Goal: Task Accomplishment & Management: Complete application form

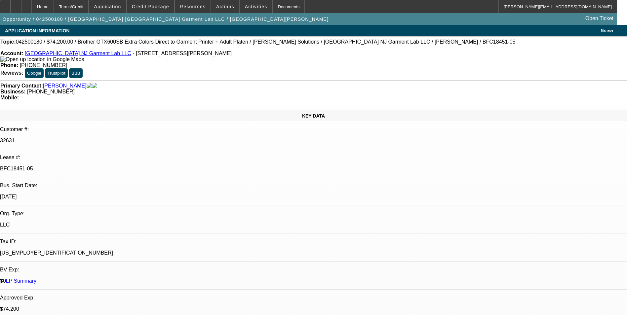
select select "0"
select select "6"
select select "0"
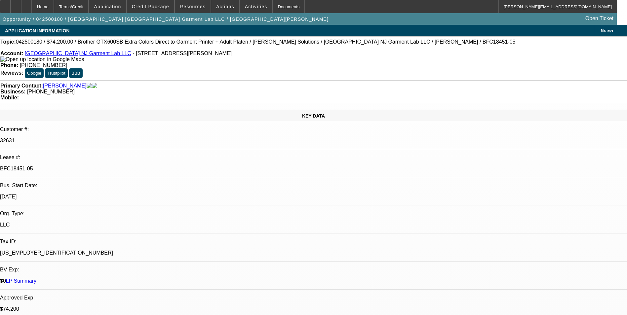
select select "0"
select select "6"
select select "0"
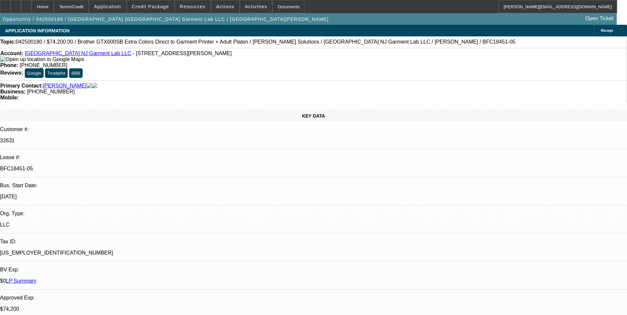
select select "0"
select select "6"
select select "0"
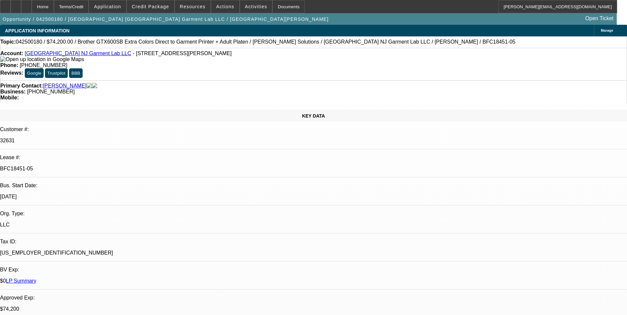
select select "6"
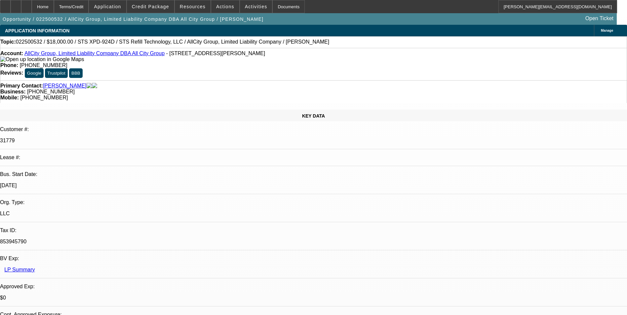
select select "0"
select select "2"
select select "0"
select select "2"
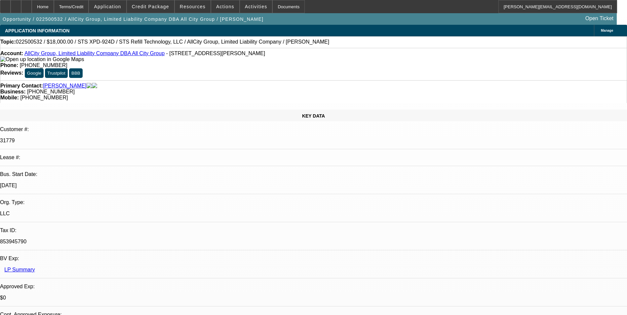
select select "0"
select select "2"
select select "0"
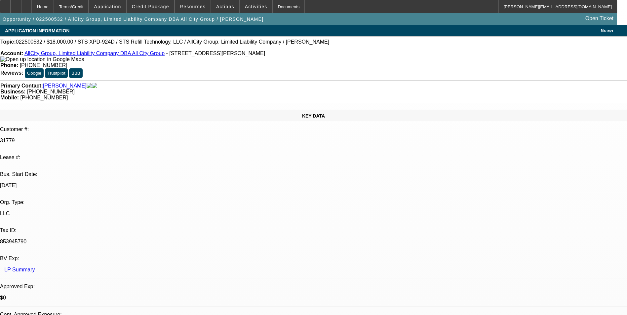
select select "0"
select select "1"
select select "2"
select select "6"
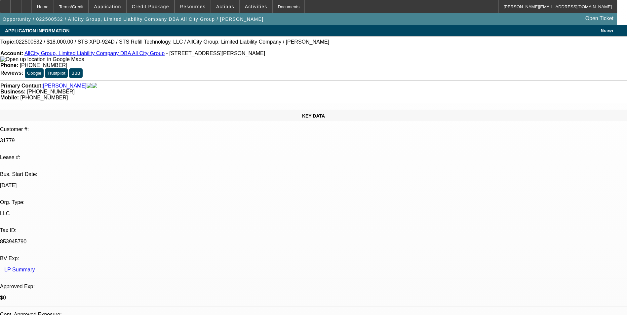
select select "1"
select select "2"
select select "6"
select select "1"
select select "2"
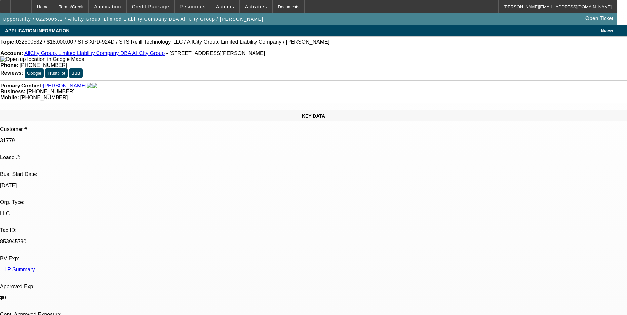
select select "6"
select select "1"
select select "6"
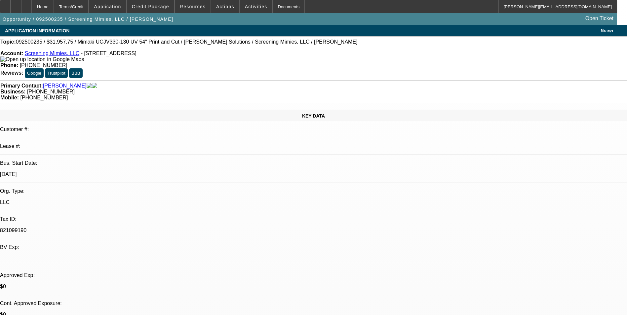
select select "0"
select select "2"
select select "0"
select select "2"
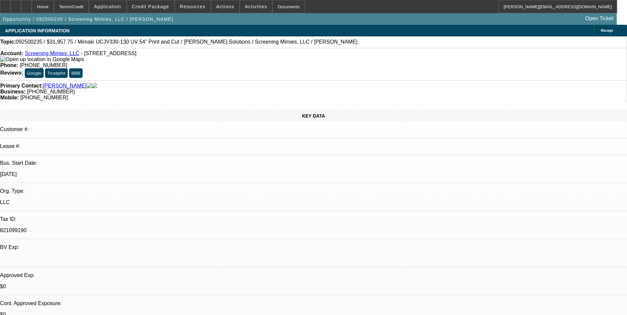
select select "0"
select select "1"
select select "2"
select select "6"
select select "1"
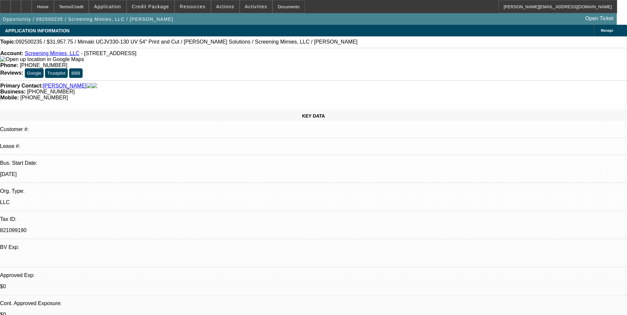
select select "2"
select select "6"
click at [32, 11] on div at bounding box center [26, 6] width 11 height 13
select select "0"
select select "2"
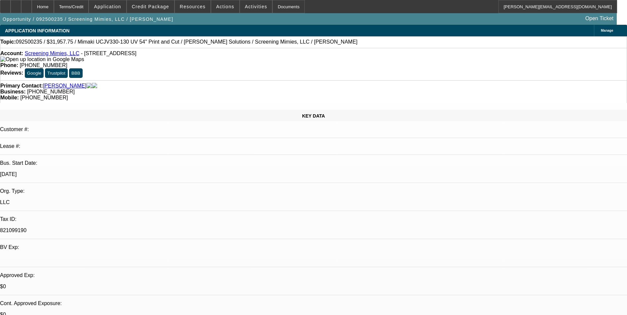
select select "2"
select select "0"
select select "6"
select select "0"
select select "2"
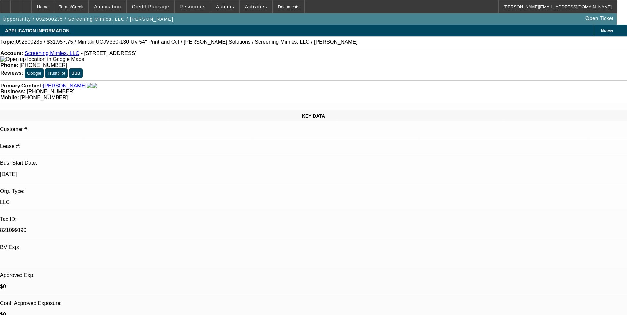
select select "2"
select select "0"
select select "6"
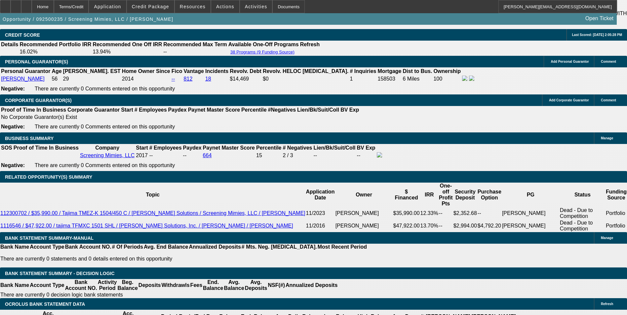
scroll to position [1025, 0]
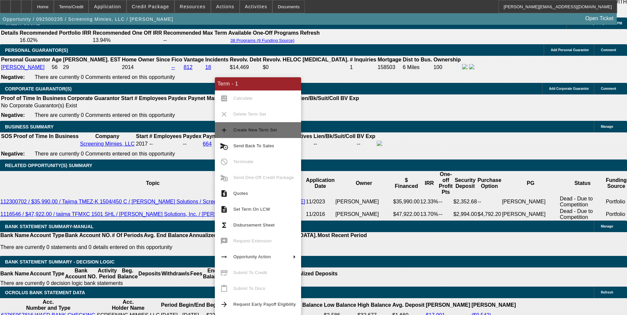
click at [268, 132] on span "Create New Term Set" at bounding box center [255, 130] width 44 height 5
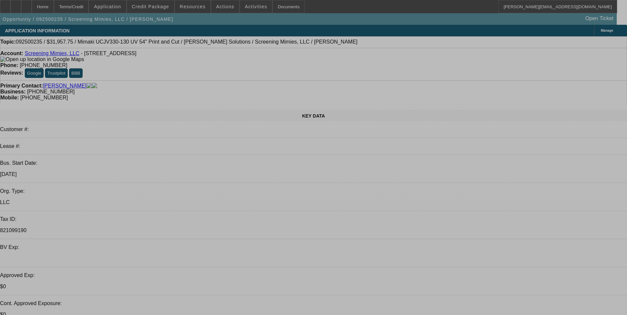
select select "0"
select select "2"
select select "0"
select select "2"
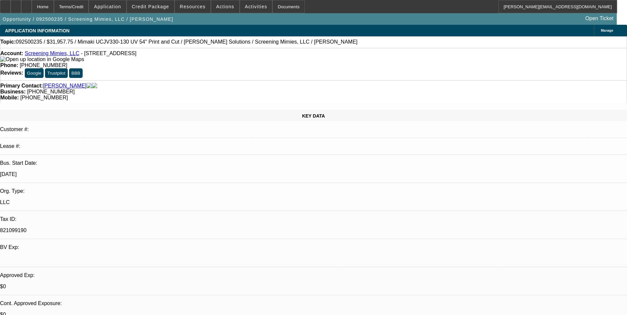
select select "0"
select select "2"
select select "0"
select select "1"
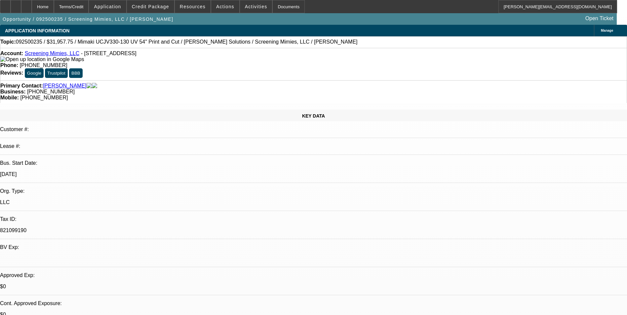
select select "2"
select select "6"
select select "1"
select select "2"
select select "6"
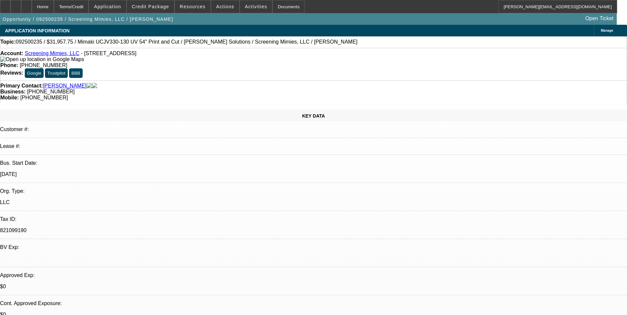
select select "1"
select select "2"
select select "6"
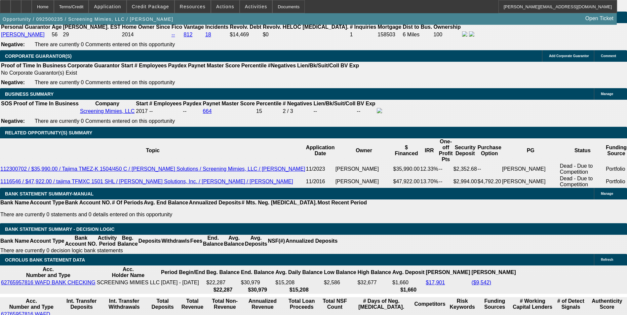
scroll to position [1058, 0]
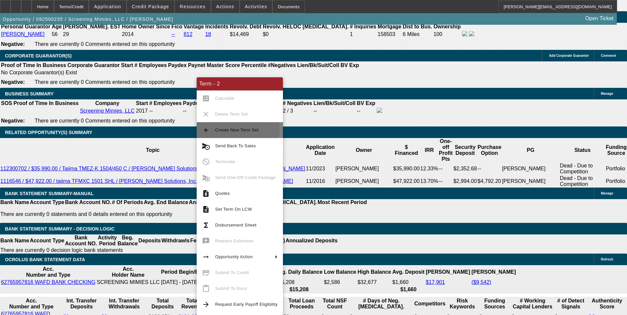
click at [233, 129] on span "Create New Term Set" at bounding box center [237, 130] width 44 height 5
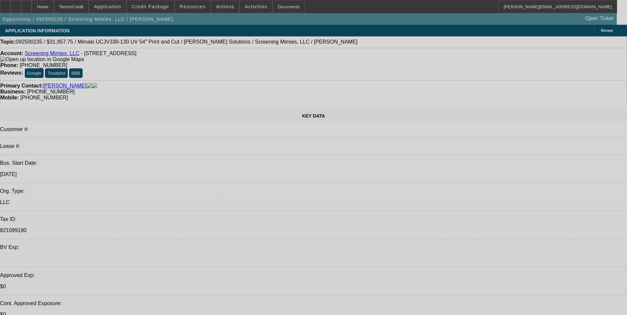
select select "0"
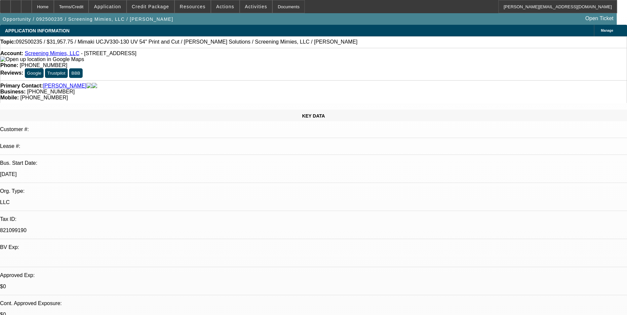
select select "2"
select select "0"
select select "2"
select select "0"
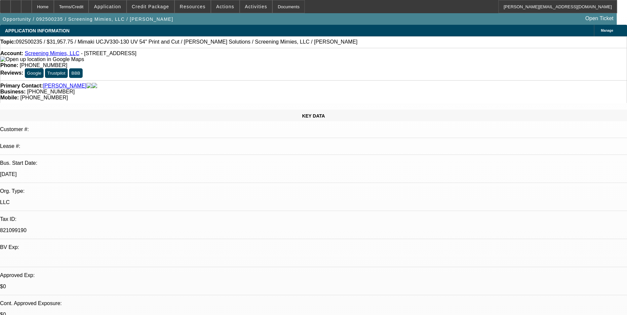
select select "0"
select select "2"
select select "0"
select select "2"
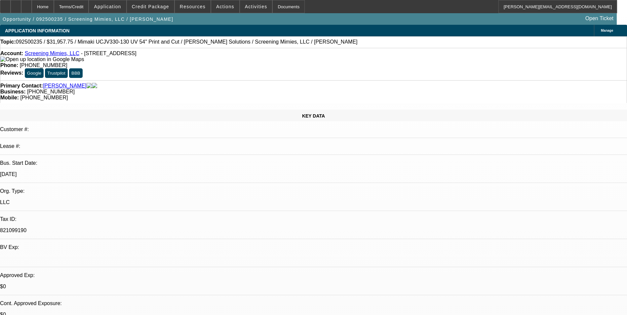
select select "0"
select select "1"
select select "2"
select select "6"
select select "1"
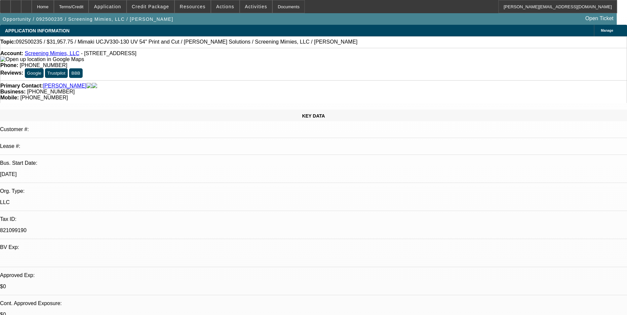
select select "2"
select select "6"
select select "1"
select select "2"
select select "6"
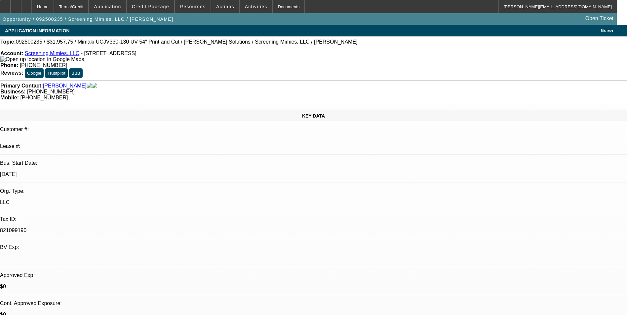
select select "1"
select select "2"
select select "6"
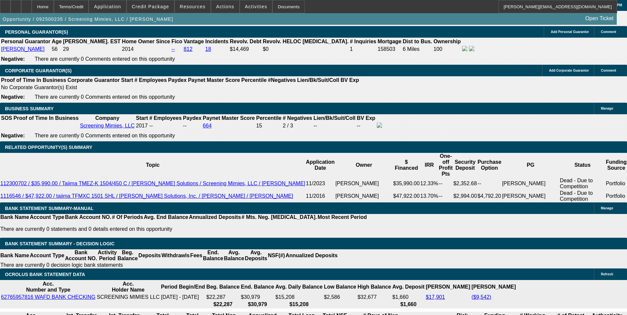
scroll to position [1025, 0]
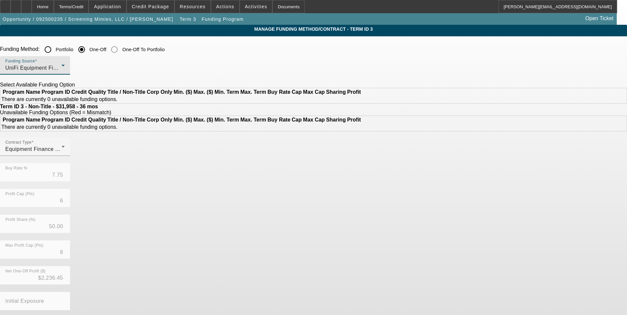
click at [61, 67] on div "UniFi Equipment Finance, Inc." at bounding box center [33, 68] width 56 height 8
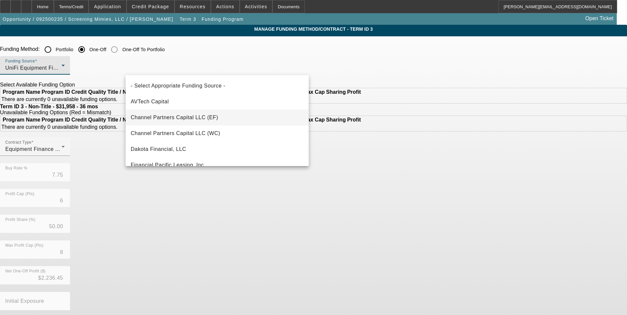
click at [224, 116] on mat-option "Channel Partners Capital LLC (EF)" at bounding box center [217, 118] width 183 height 16
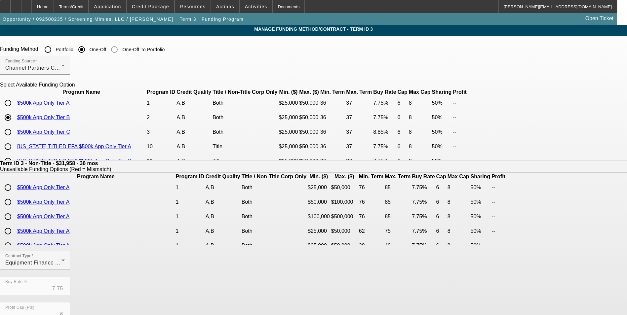
click at [15, 110] on input "radio" at bounding box center [7, 103] width 13 height 13
radio input "true"
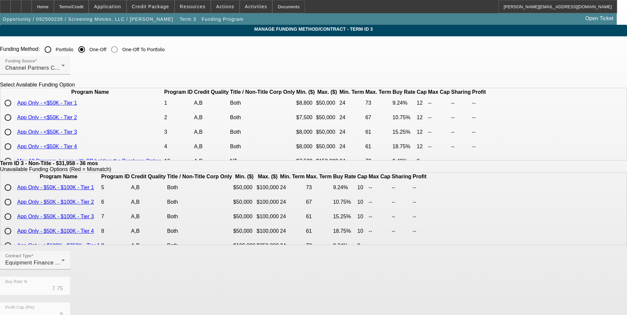
click at [15, 110] on input "radio" at bounding box center [7, 103] width 13 height 13
radio input "true"
type input "9.24"
type input "12"
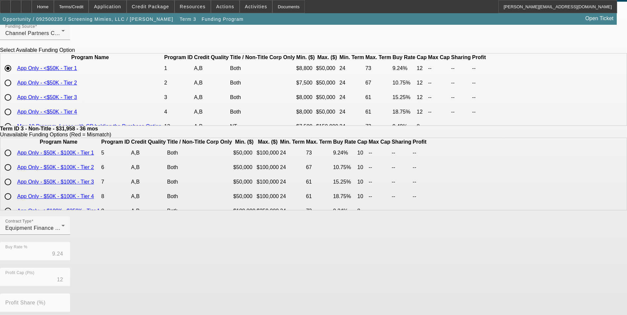
scroll to position [142, 0]
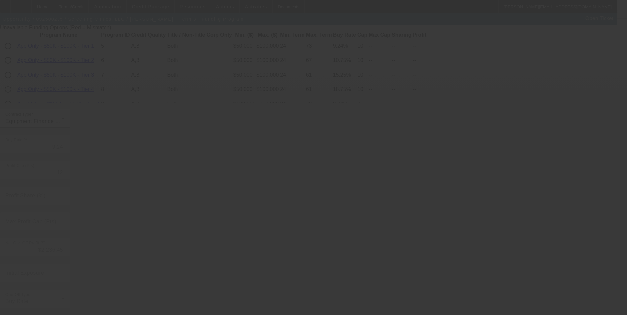
type input "7.75"
type input "6"
type input "50.00"
type input "8"
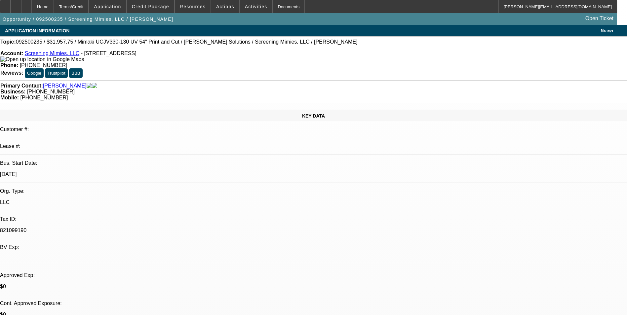
select select "0"
select select "2"
select select "0"
select select "6"
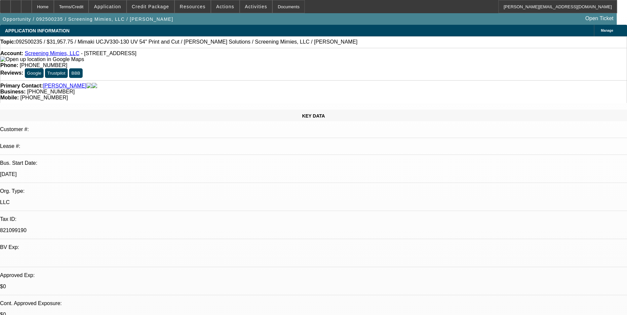
select select "0"
select select "2"
select select "0"
select select "6"
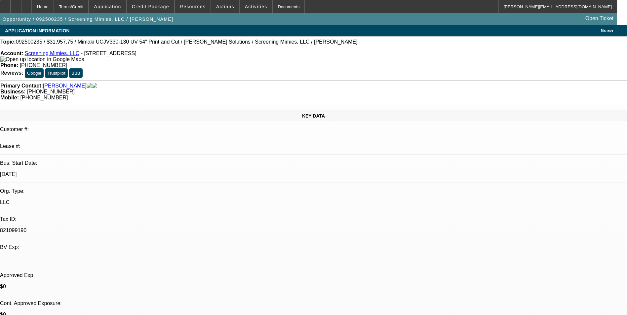
select select "0"
select select "2"
select select "0"
select select "6"
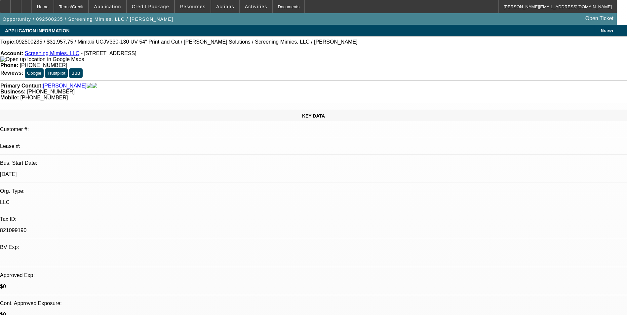
select select "0"
select select "2"
select select "0"
select select "6"
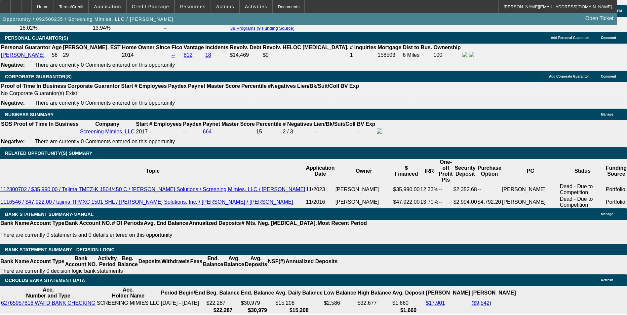
scroll to position [1124, 0]
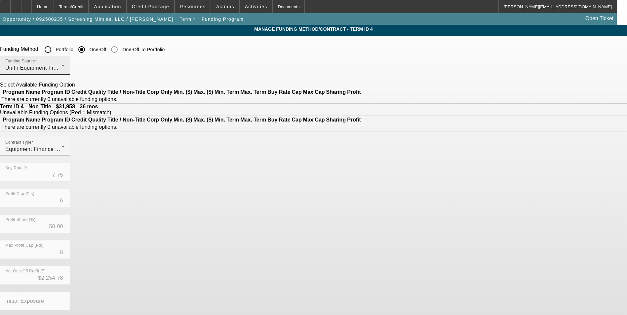
click at [65, 64] on div "Funding Source UniFi Equipment Finance, Inc." at bounding box center [35, 65] width 60 height 19
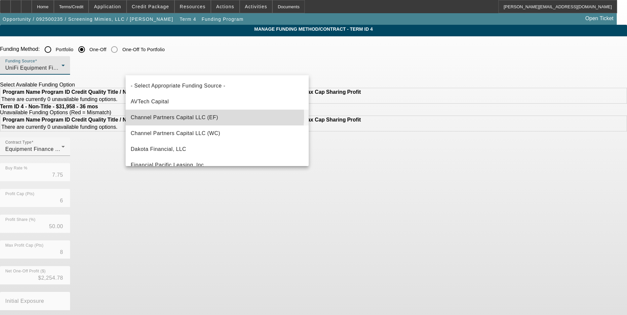
click at [189, 116] on span "Channel Partners Capital LLC (EF)" at bounding box center [175, 118] width 88 height 8
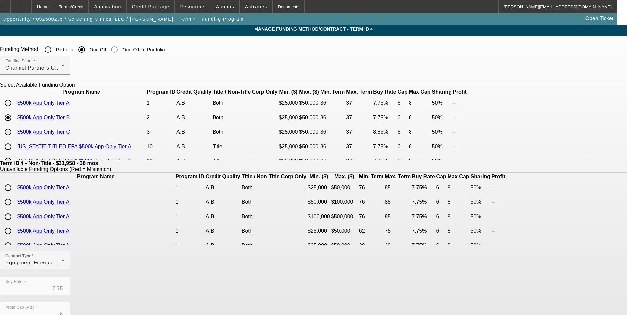
click at [15, 110] on input "radio" at bounding box center [7, 103] width 13 height 13
radio input "true"
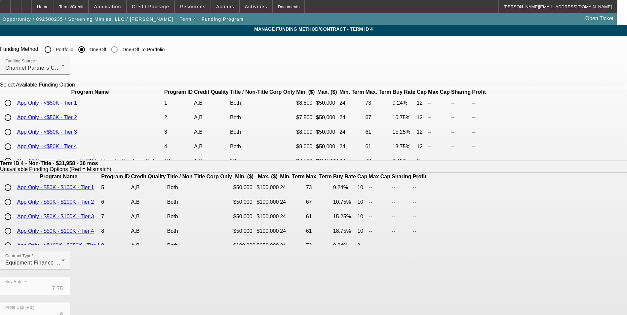
click at [15, 110] on input "radio" at bounding box center [7, 103] width 13 height 13
radio input "true"
type input "9.24"
type input "12"
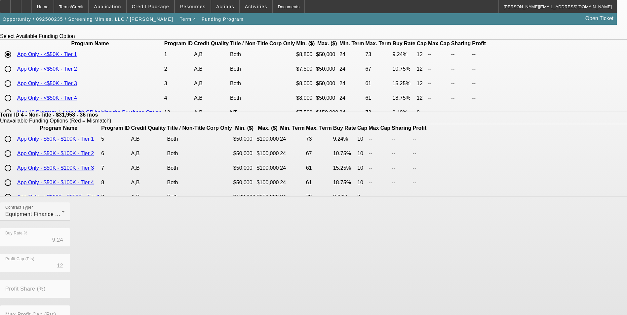
scroll to position [142, 0]
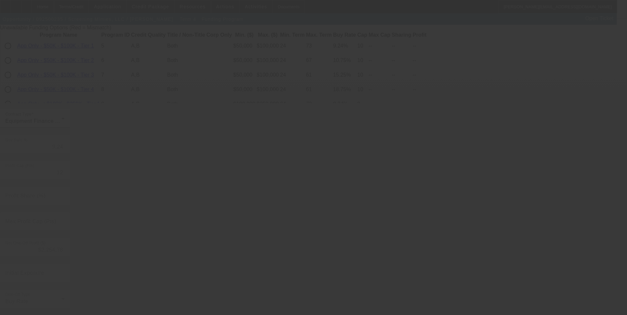
type input "7.75"
type input "6"
type input "50.00"
type input "8"
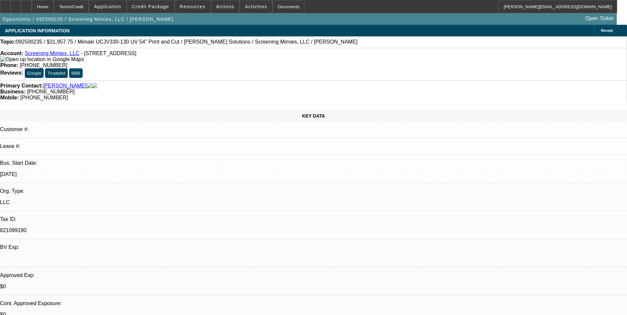
select select "0"
select select "2"
select select "0"
select select "6"
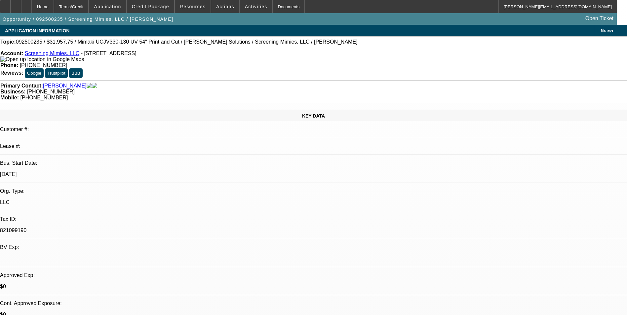
select select "0"
select select "2"
select select "0"
select select "6"
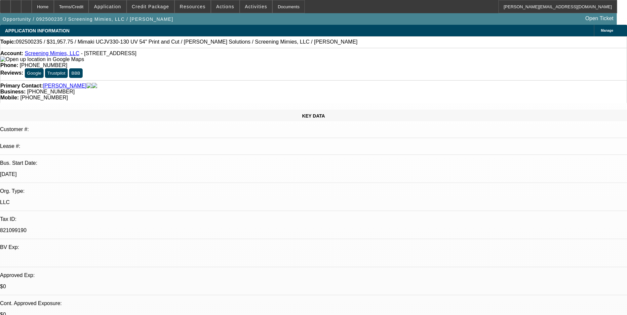
select select "0"
select select "2"
select select "0"
select select "6"
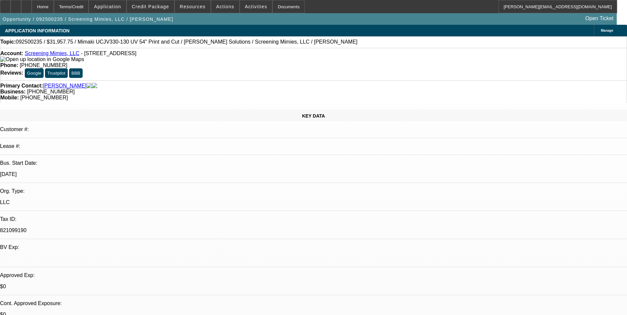
select select "0"
select select "2"
select select "0"
select select "6"
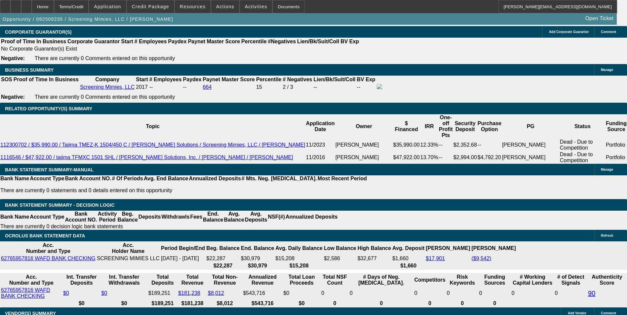
scroll to position [1124, 0]
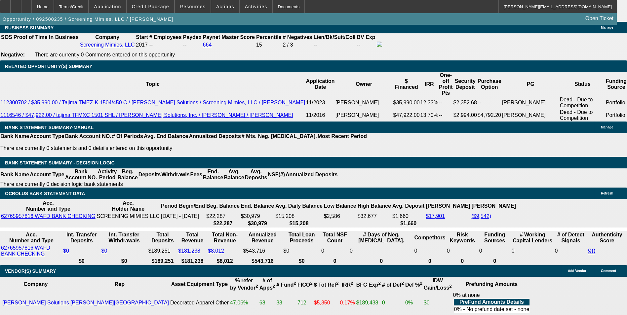
drag, startPoint x: 175, startPoint y: 112, endPoint x: 295, endPoint y: 112, distance: 119.7
type input "1192"
type input "$2,384.00"
type input "UNKNOWN"
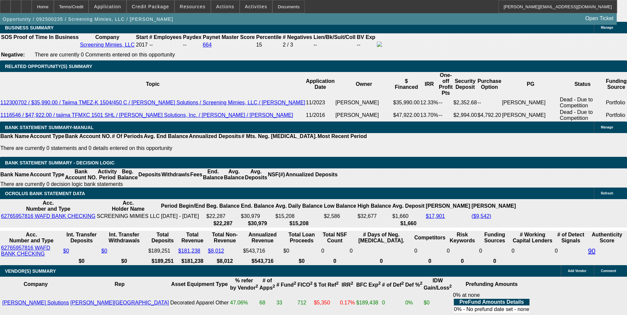
type input "15.3"
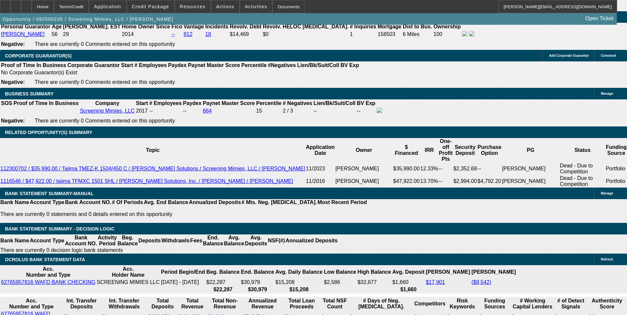
scroll to position [992, 0]
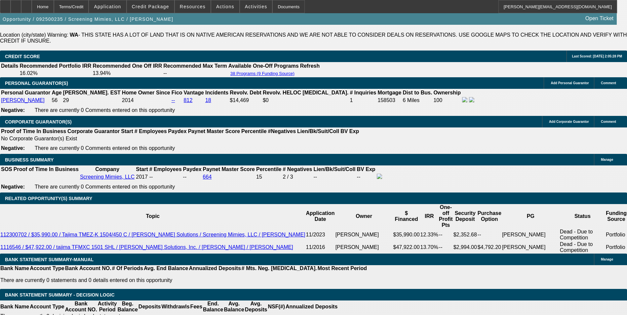
type input "$1,192.00"
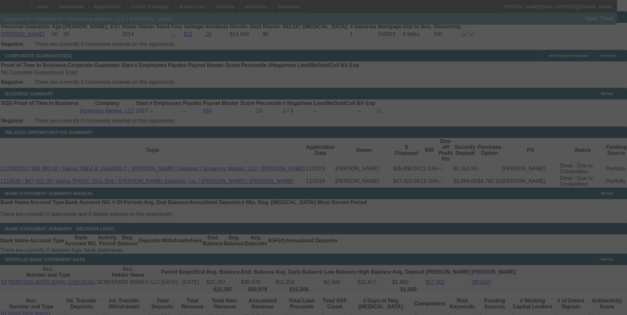
select select "0"
select select "2"
select select "0"
select select "6"
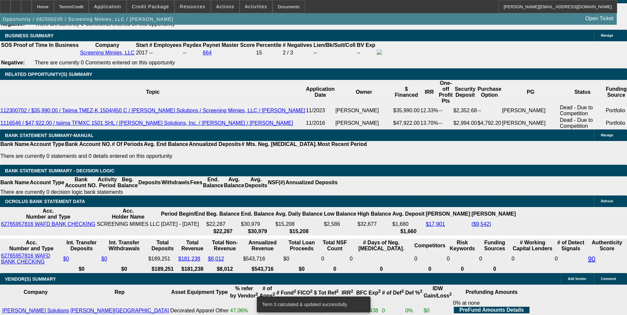
scroll to position [1116, 0]
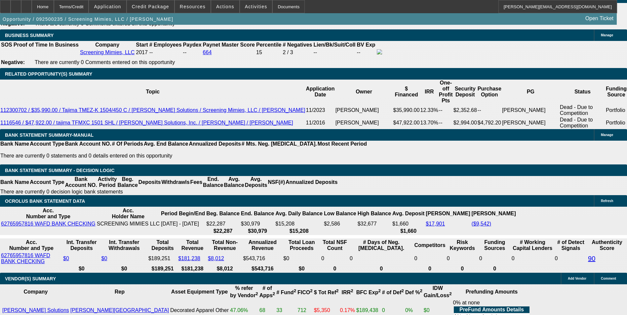
drag, startPoint x: 175, startPoint y: 120, endPoint x: 290, endPoint y: 119, distance: 115.4
type input "1203"
type input "$2,406.00"
type input "UNKNOWN"
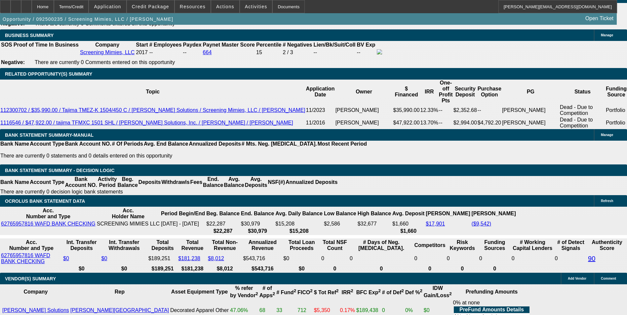
type input "16"
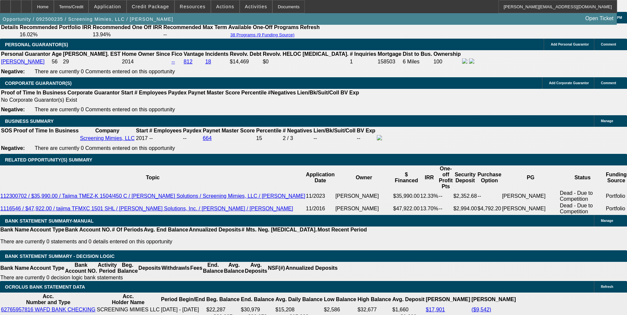
scroll to position [984, 0]
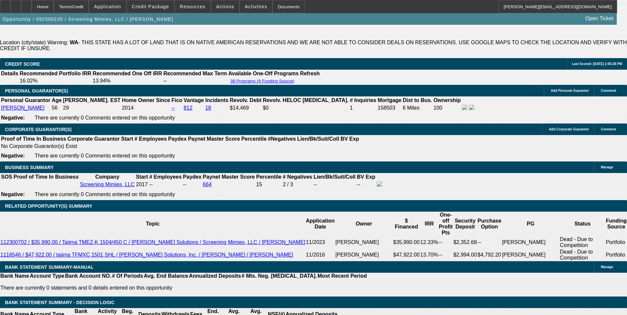
type input "$1,203.00"
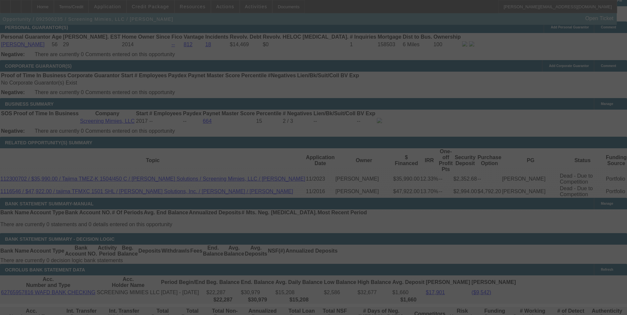
scroll to position [1050, 0]
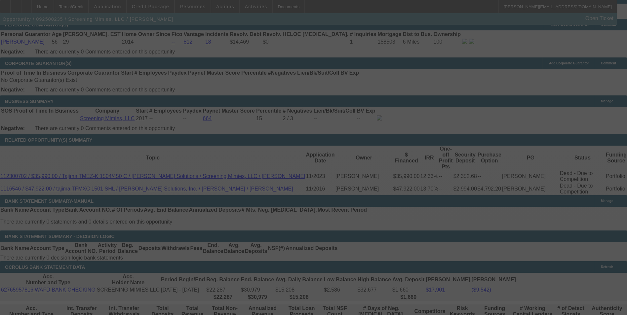
select select "0"
select select "2"
select select "0"
select select "6"
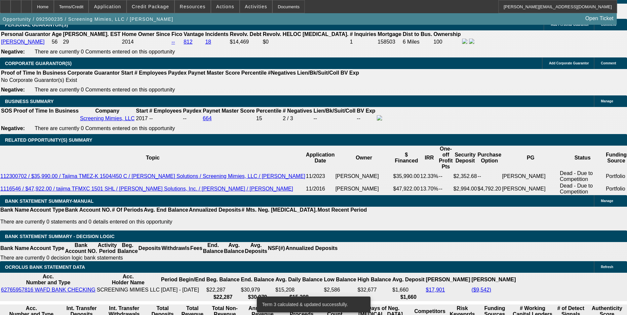
type input "$1,203.00"
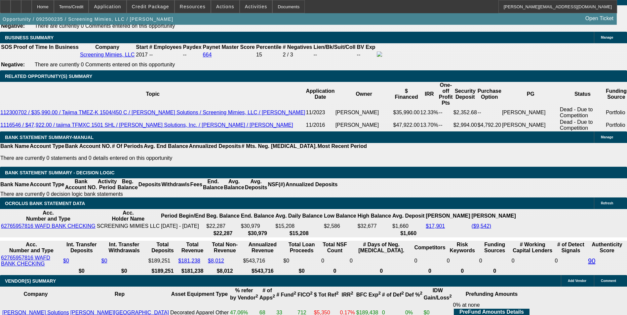
scroll to position [1116, 0]
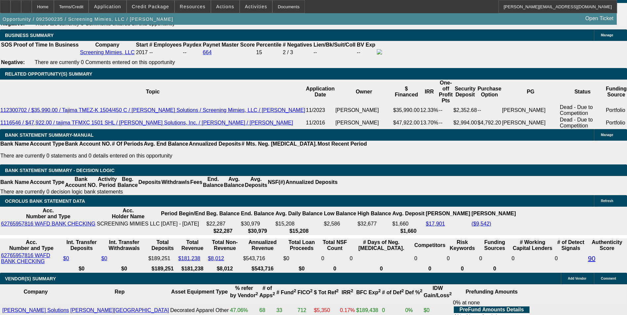
drag, startPoint x: 94, startPoint y: 111, endPoint x: 200, endPoint y: 106, distance: 106.2
type input "10"
type input "$20.00"
type input "UNKNOWN"
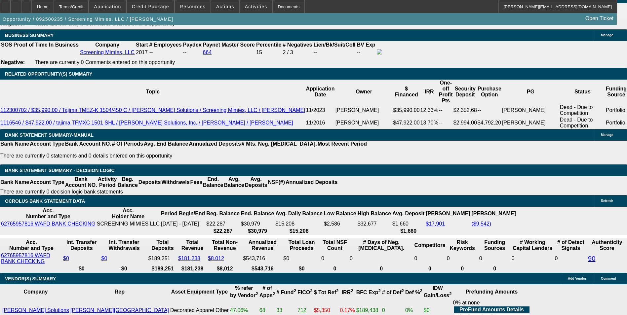
type input "1097"
type input "$2,194.00"
type input "14.3"
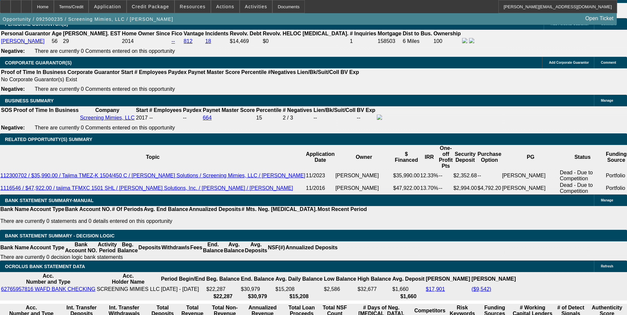
scroll to position [1050, 0]
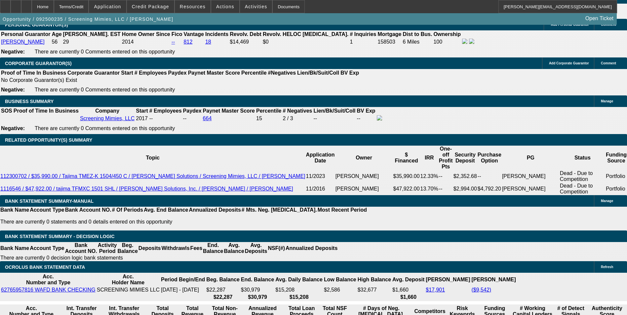
type input "$1,097.00"
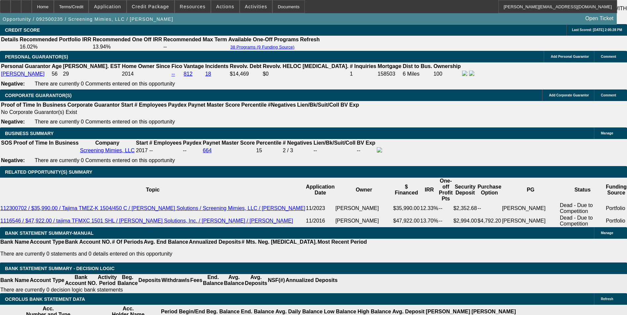
scroll to position [984, 0]
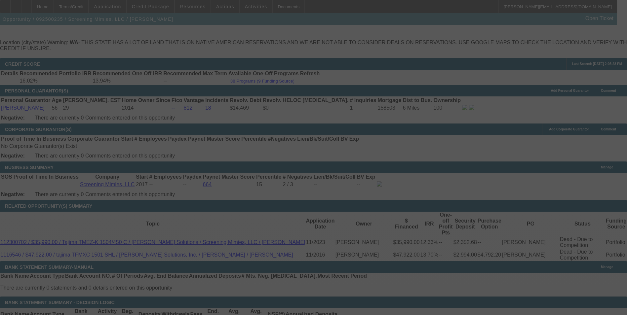
select select "0"
select select "2"
select select "0"
select select "6"
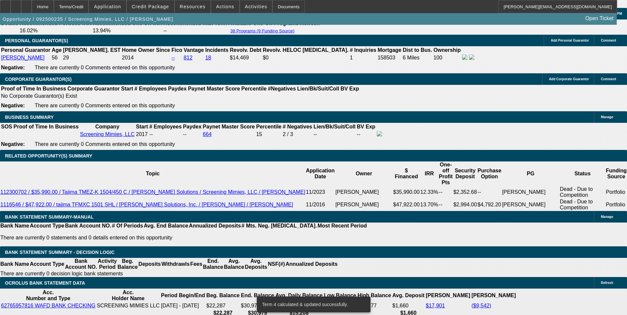
scroll to position [1083, 0]
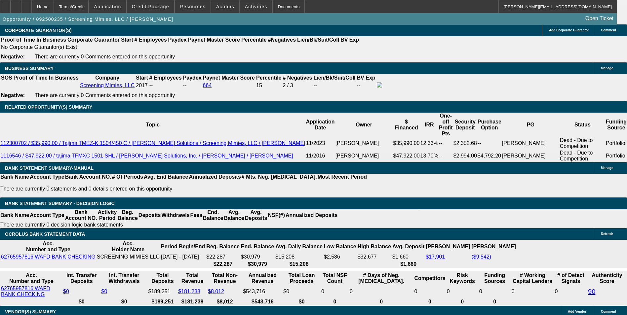
drag, startPoint x: 95, startPoint y: 145, endPoint x: 237, endPoint y: 142, distance: 141.5
type input "10"
type input "$20.00"
type input "UNKNOWN"
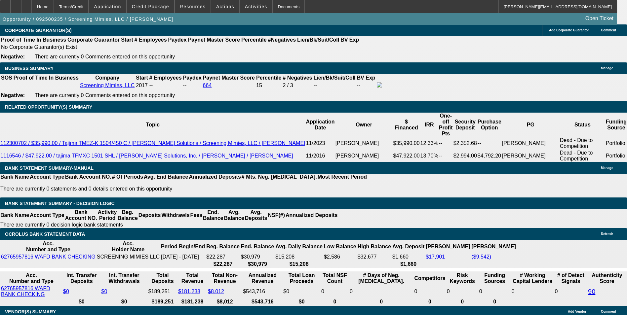
type input "1093"
type input "$2,186.00"
type input "14"
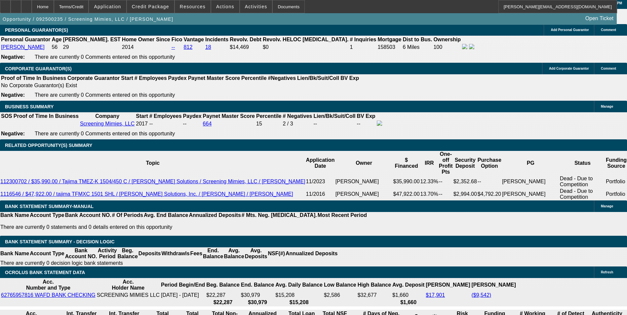
scroll to position [984, 0]
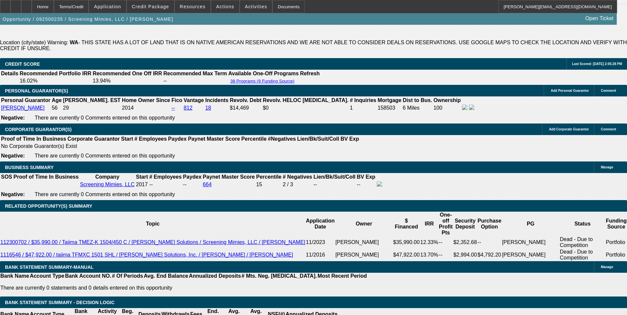
type input "$1,093.00"
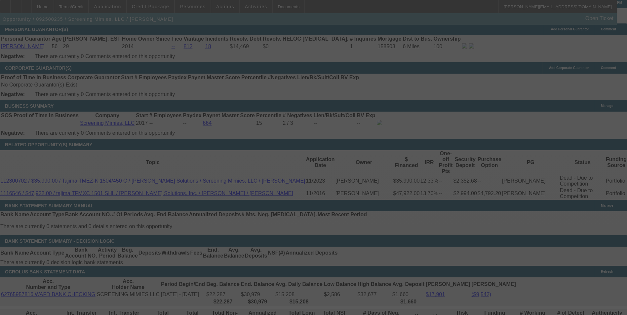
scroll to position [1050, 0]
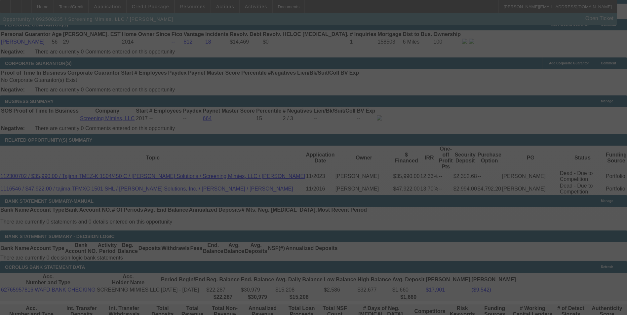
select select "0"
select select "2"
select select "0"
select select "6"
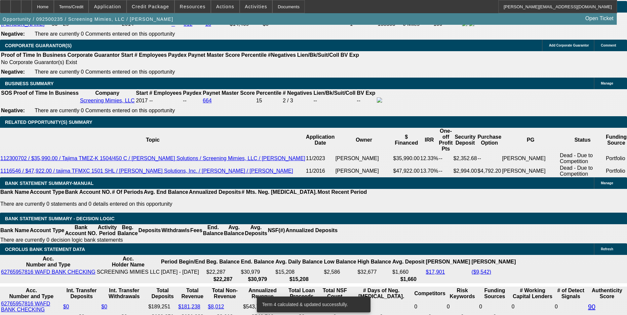
scroll to position [1083, 0]
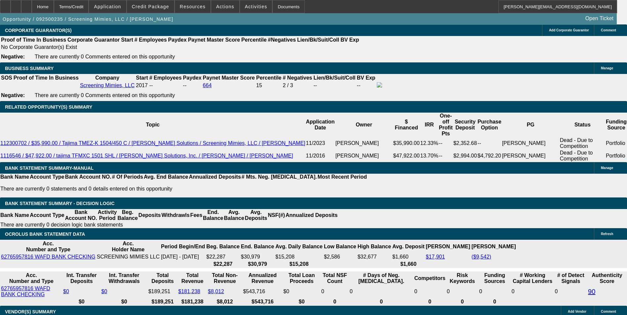
drag, startPoint x: 94, startPoint y: 145, endPoint x: 166, endPoint y: 145, distance: 72.1
type input "10"
type input "$20.00"
type input "UNKNOWN"
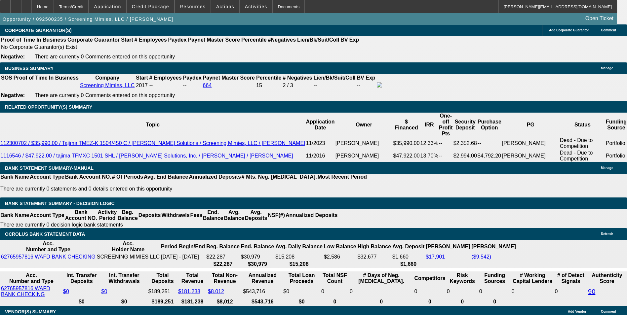
type input "1089"
type input "$2,178.00"
type input "13.8"
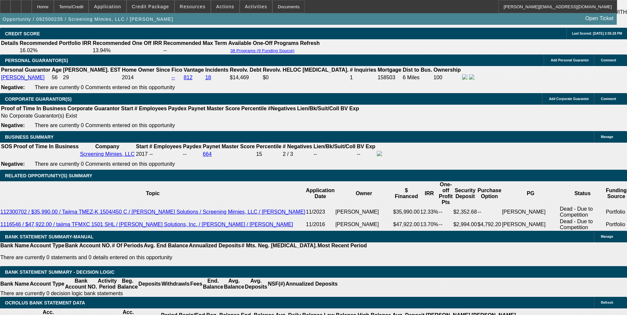
scroll to position [984, 0]
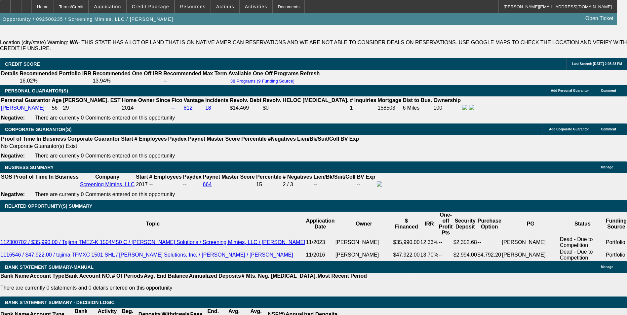
type input "$1,089.00"
drag, startPoint x: 74, startPoint y: 106, endPoint x: 75, endPoint y: 100, distance: 6.0
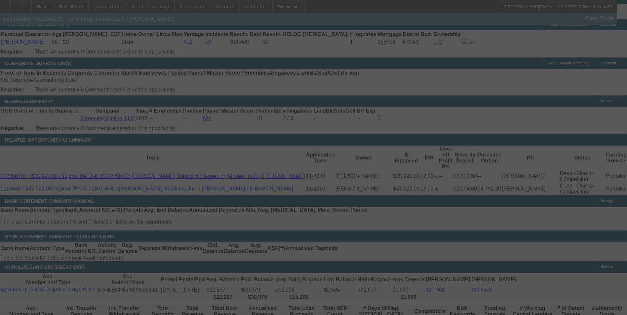
scroll to position [1083, 0]
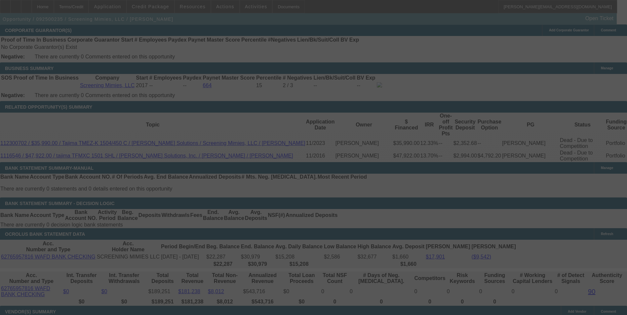
select select "0"
select select "2"
select select "0"
select select "6"
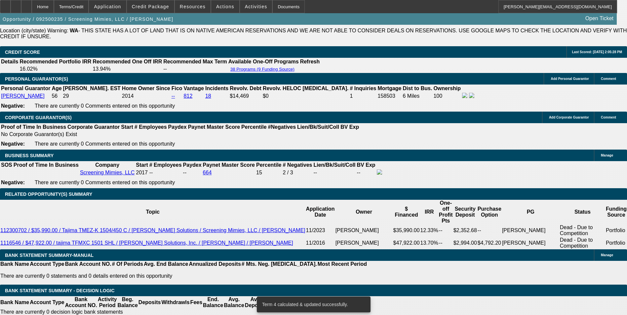
scroll to position [984, 0]
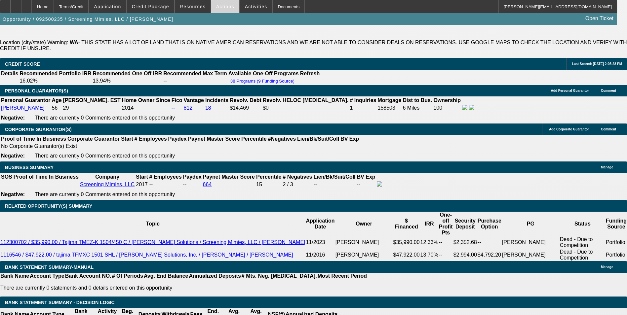
click at [221, 8] on span "Actions" at bounding box center [225, 6] width 18 height 5
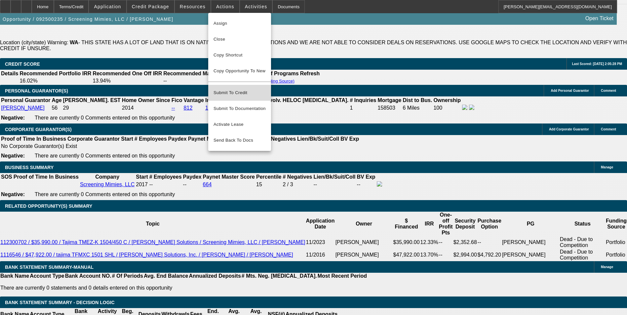
click at [246, 89] on span "Submit To Credit" at bounding box center [240, 93] width 52 height 8
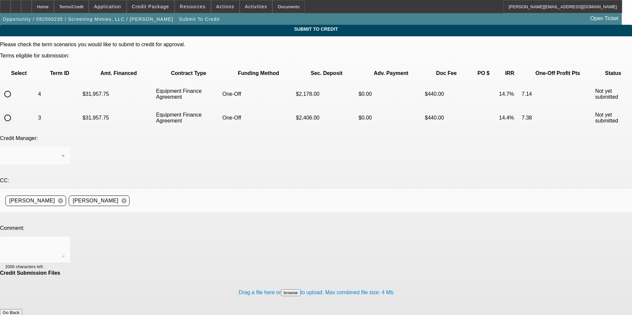
click at [14, 111] on input "radio" at bounding box center [7, 117] width 13 height 13
radio input "true"
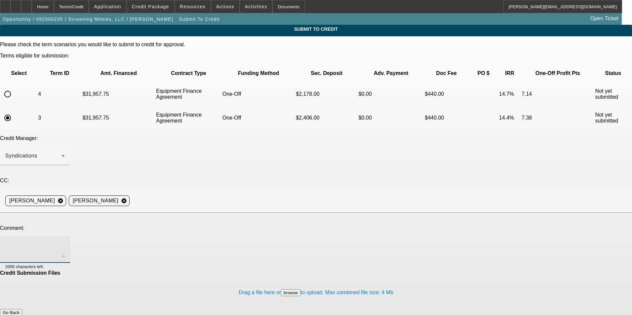
click at [65, 242] on textarea at bounding box center [35, 250] width 60 height 16
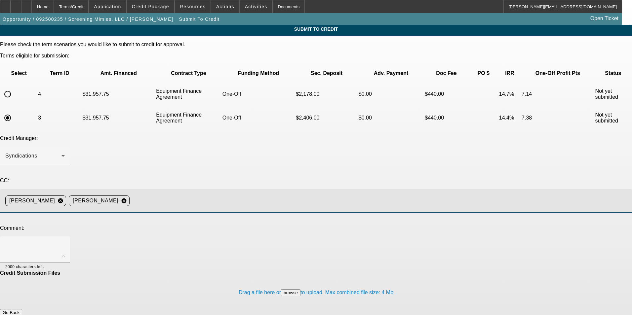
click at [269, 194] on input at bounding box center [378, 200] width 492 height 13
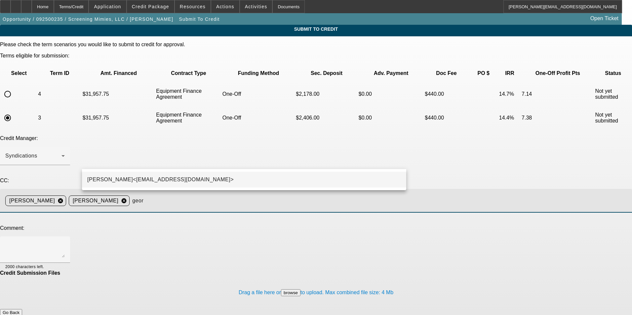
type input "geor"
click at [241, 182] on mat-option "George Arida<GArida@beaconfunding.com>" at bounding box center [244, 180] width 324 height 16
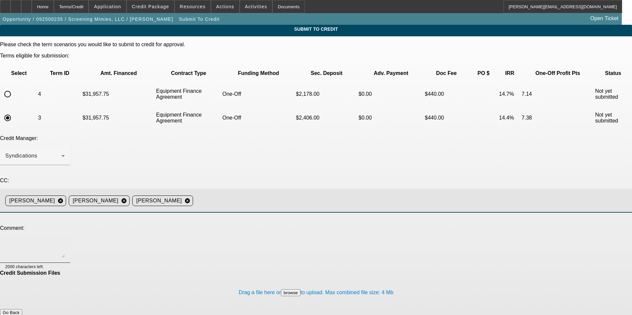
click at [65, 242] on textarea at bounding box center [35, 250] width 60 height 16
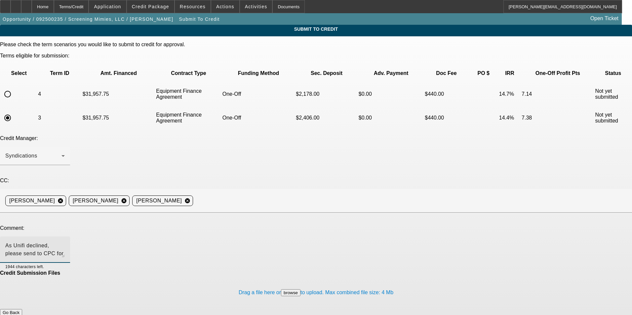
type textarea "As Unifi declined, please send to CPC for review. Thanks"
click at [19, 315] on button "Submit" at bounding box center [9, 319] width 19 height 7
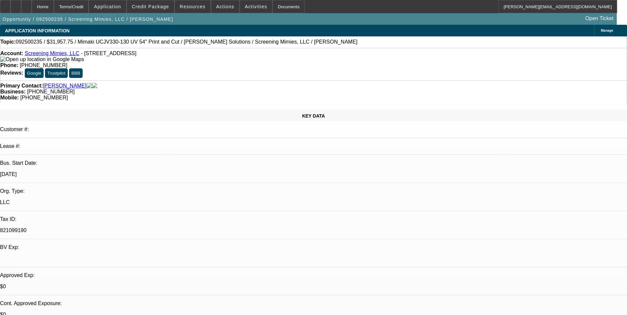
select select "0"
select select "2"
select select "0"
select select "6"
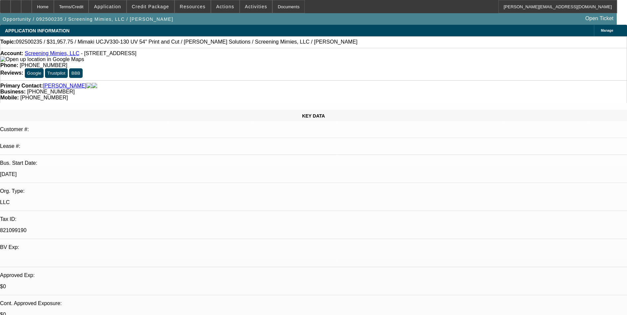
select select "0"
select select "2"
select select "0"
select select "6"
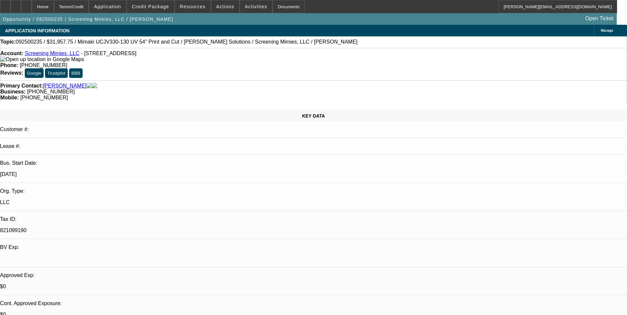
select select "0"
select select "2"
select select "0"
select select "6"
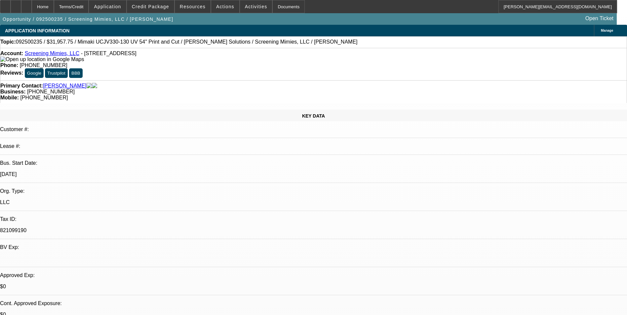
select select "0"
select select "2"
select select "0"
select select "6"
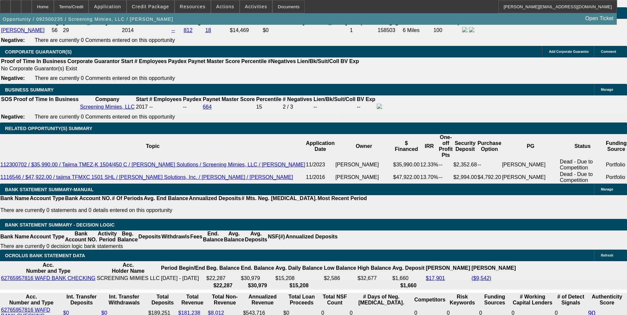
scroll to position [959, 0]
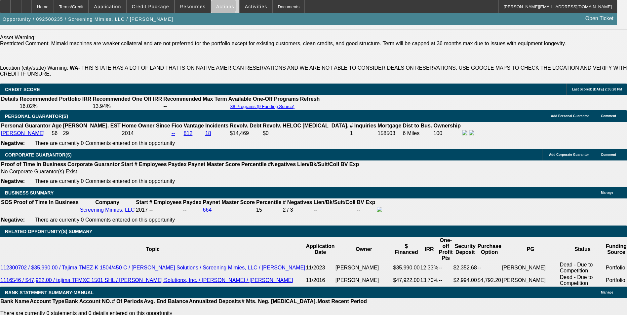
click at [217, 8] on span "Actions" at bounding box center [225, 6] width 18 height 5
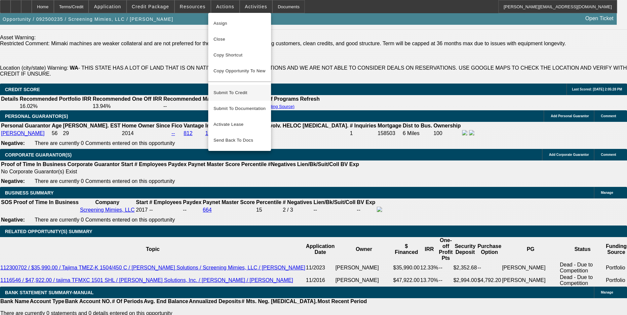
click at [231, 89] on span "Submit To Credit" at bounding box center [240, 93] width 52 height 8
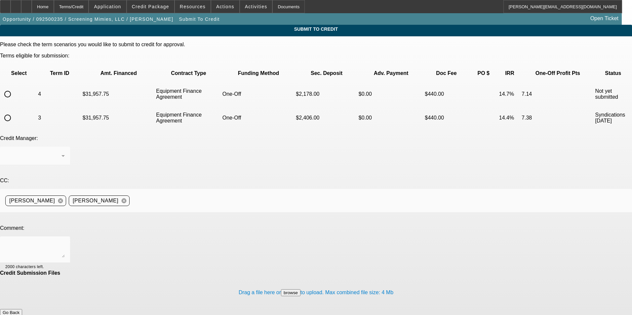
click at [14, 88] on input "radio" at bounding box center [7, 94] width 13 height 13
radio input "true"
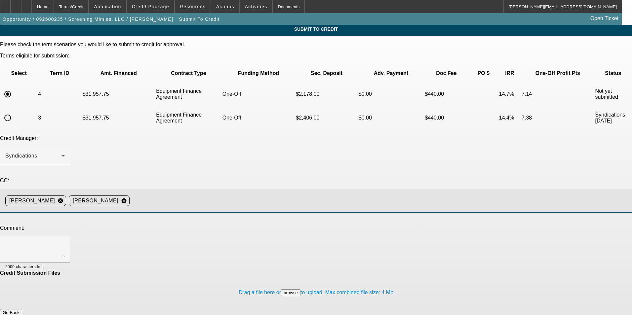
click at [244, 194] on input at bounding box center [378, 200] width 492 height 13
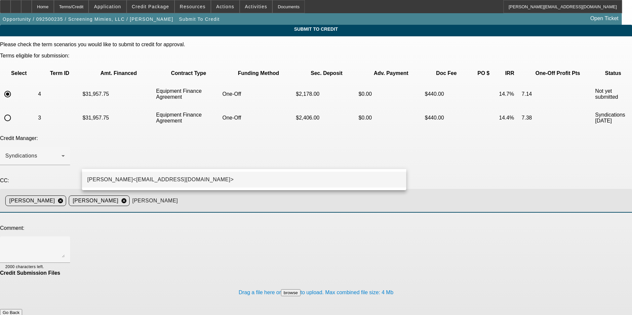
type input "georg"
click at [231, 179] on mat-option "George Arida<GArida@beaconfunding.com>" at bounding box center [244, 180] width 324 height 16
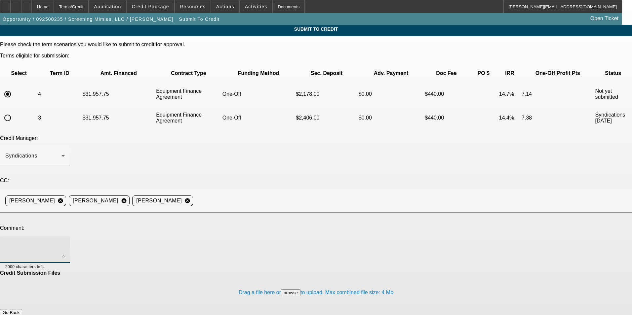
click at [65, 242] on textarea at bounding box center [35, 250] width 60 height 16
type textarea "straight 36 month term set for CPC"
click at [19, 315] on button "Submit" at bounding box center [9, 319] width 19 height 7
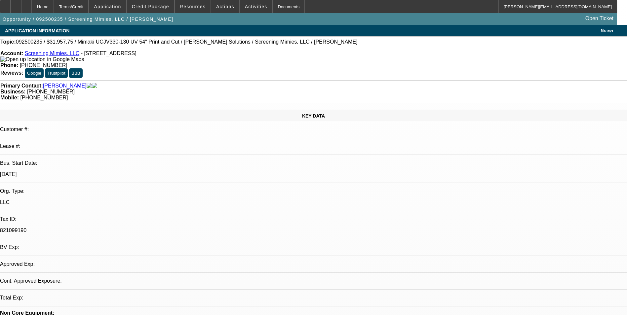
select select "0"
select select "2"
select select "0"
select select "6"
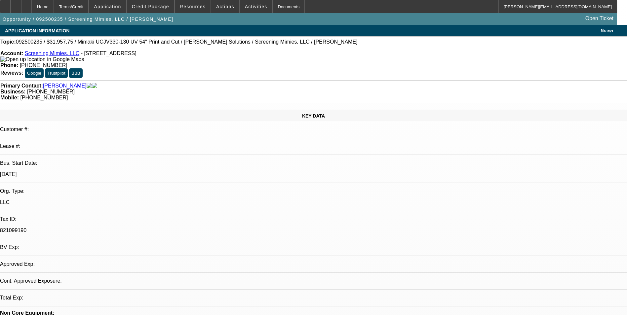
select select "0"
select select "2"
select select "0"
select select "6"
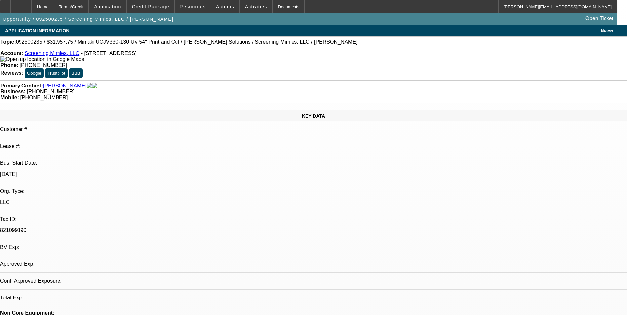
select select "0"
select select "2"
select select "0"
select select "6"
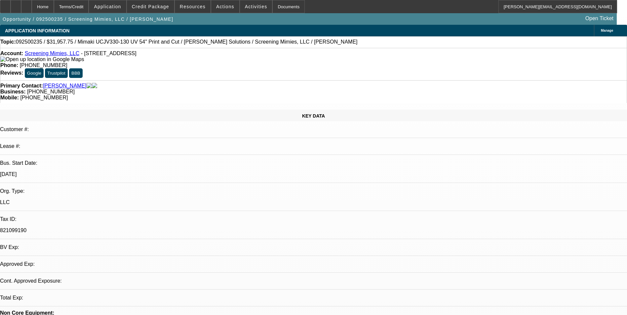
select select "0"
select select "2"
select select "0"
select select "6"
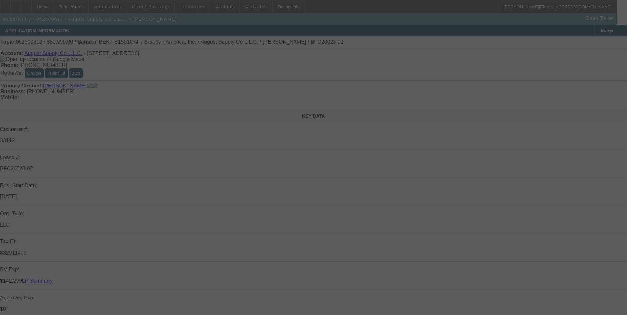
select select "0"
select select "2"
select select "0.1"
select select "0"
select select "2"
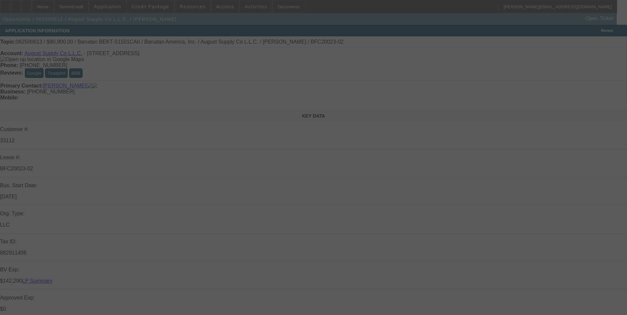
select select "0.1"
select select "0"
select select "2"
select select "0.1"
select select "0"
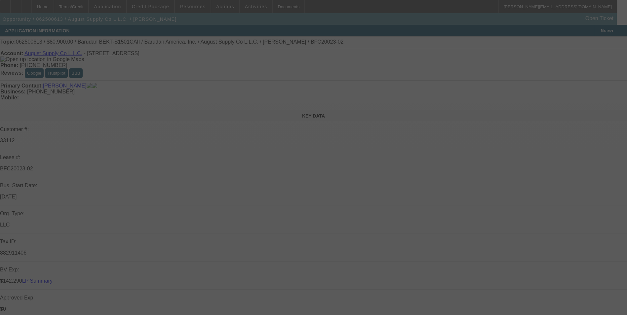
select select "2"
select select "0.1"
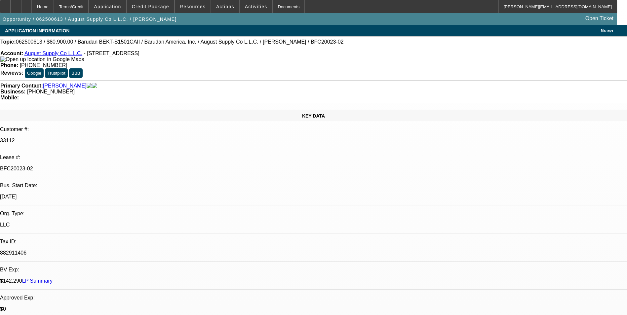
select select "1"
select select "2"
select select "4"
select select "1"
select select "2"
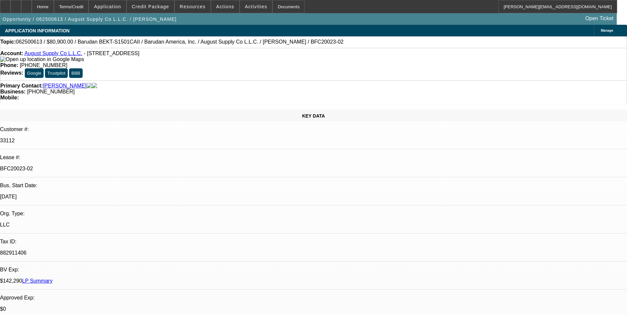
select select "4"
select select "1"
select select "2"
select select "4"
select select "1"
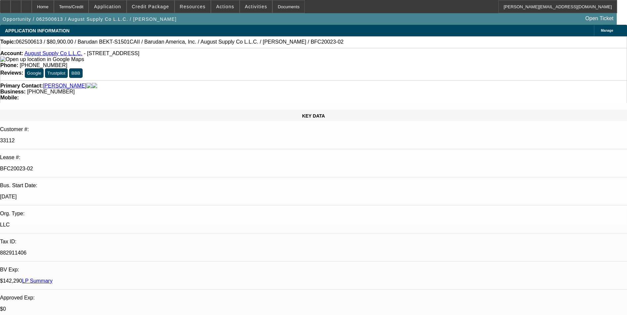
select select "2"
select select "4"
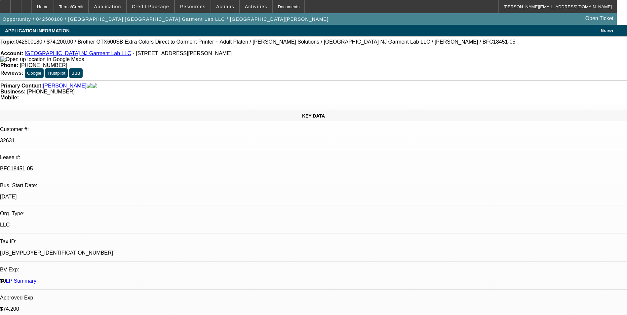
select select "0"
select select "6"
select select "0"
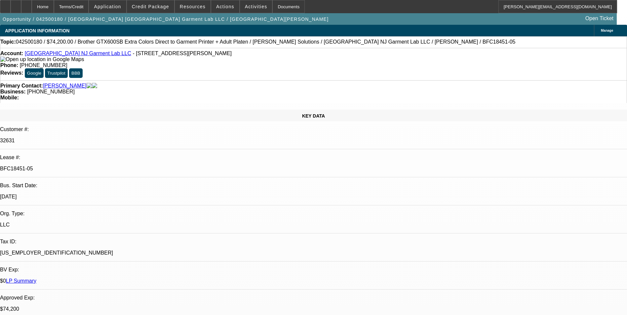
select select "0"
select select "6"
select select "0"
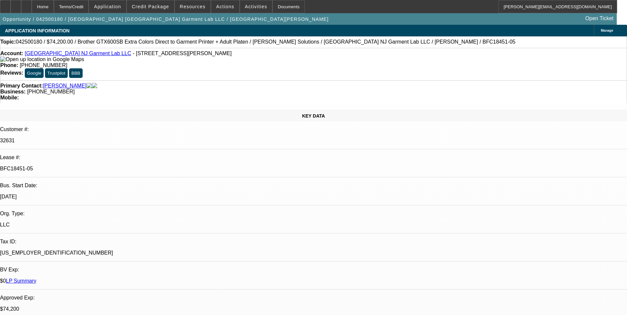
select select "0"
select select "6"
select select "0"
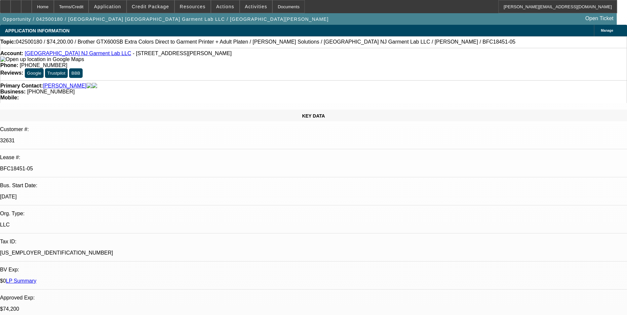
select select "6"
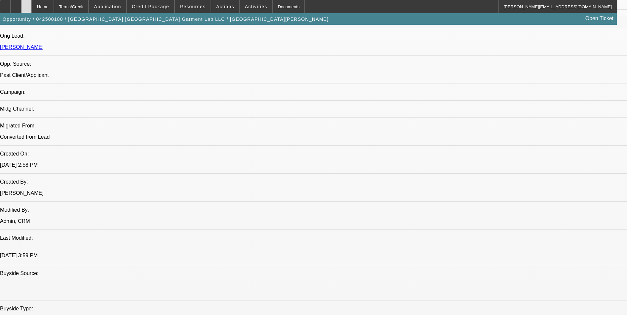
click at [32, 6] on div at bounding box center [26, 6] width 11 height 13
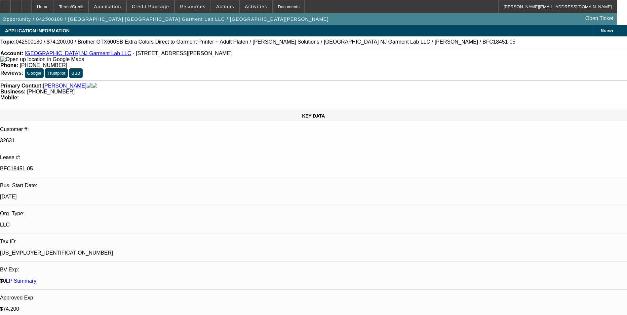
select select "0"
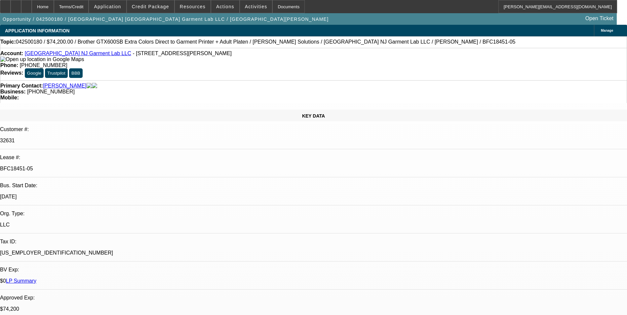
select select "0"
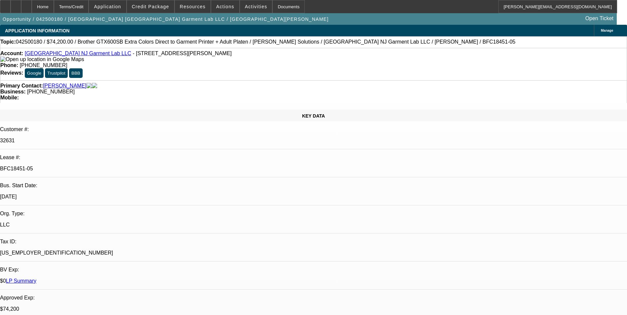
select select "0"
select select "1"
select select "6"
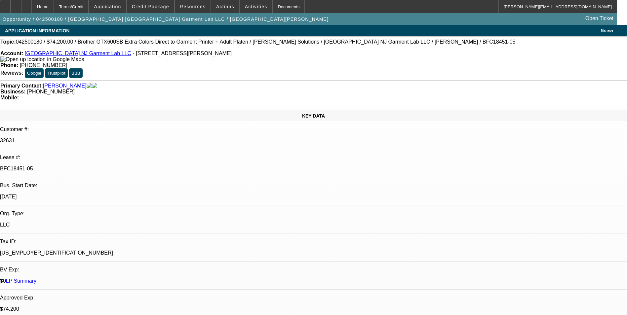
select select "1"
select select "6"
select select "1"
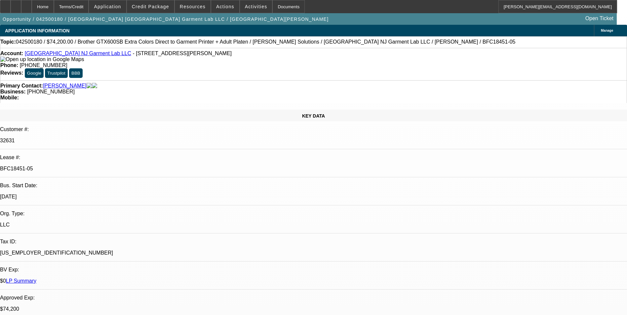
select select "6"
select select "1"
select select "6"
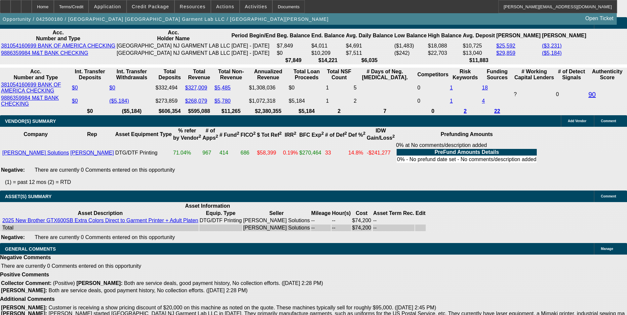
scroll to position [1455, 0]
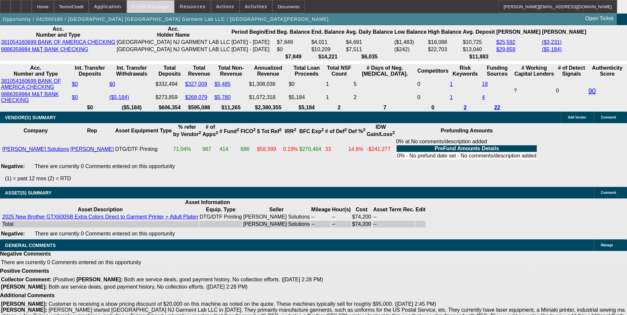
click at [166, 3] on span at bounding box center [150, 7] width 47 height 16
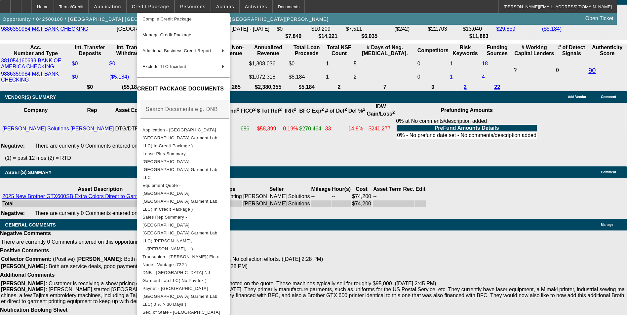
scroll to position [117, 0]
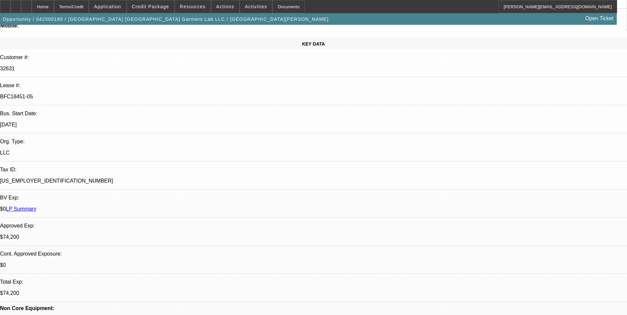
scroll to position [0, 0]
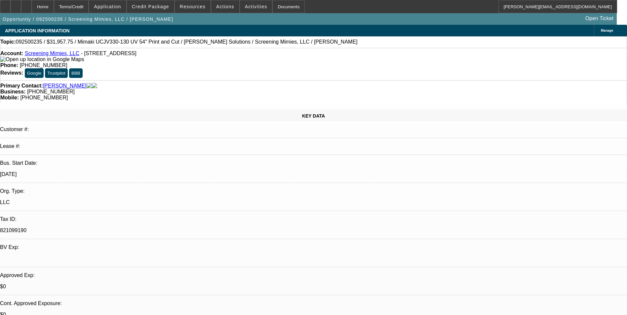
select select "0"
select select "2"
select select "0"
select select "6"
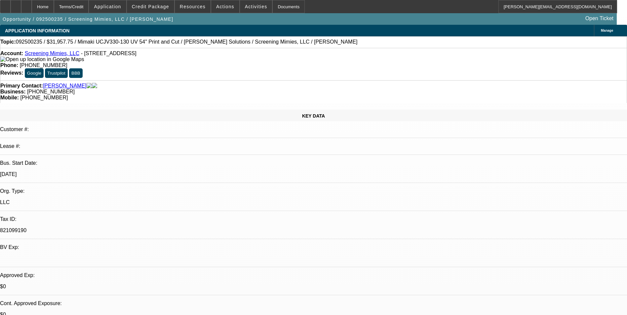
select select "0"
select select "2"
select select "0"
select select "6"
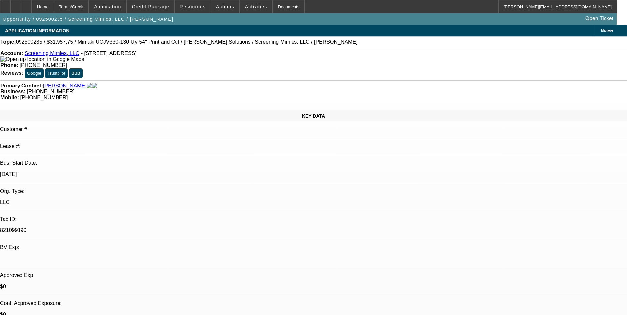
select select "0"
select select "2"
select select "0"
select select "6"
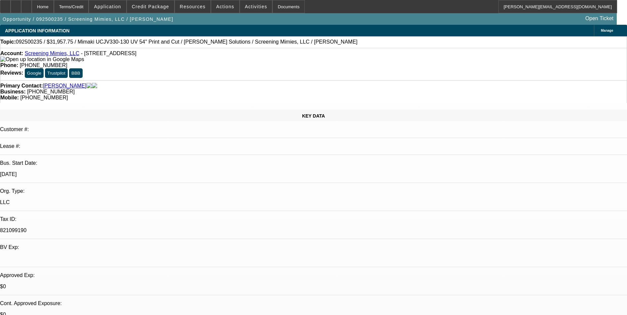
select select "0"
select select "2"
select select "0"
select select "6"
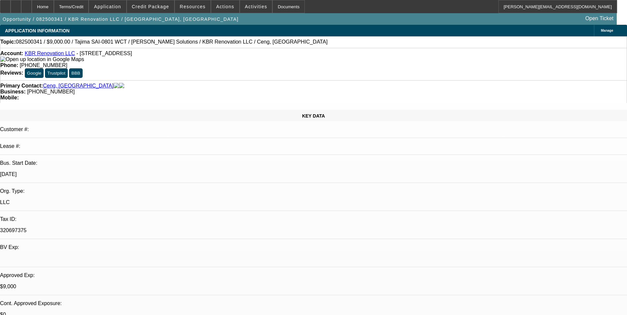
select select "0"
select select "2"
select select "0.1"
select select "0"
select select "2"
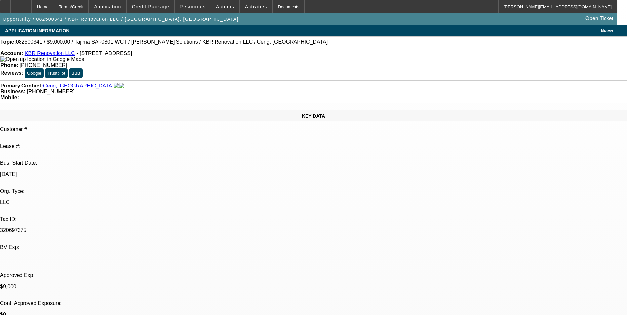
select select "0"
select select "2"
select select "0.1"
select select "0"
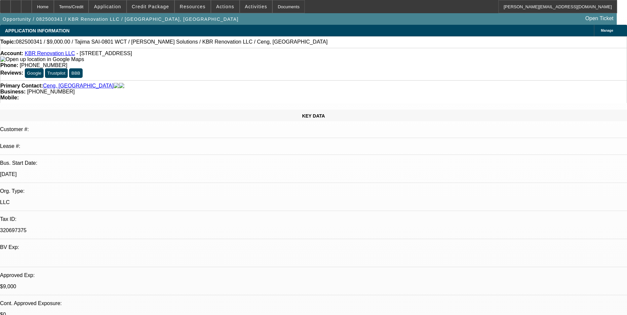
select select "2"
select select "0.1"
select select "1"
select select "2"
select select "4"
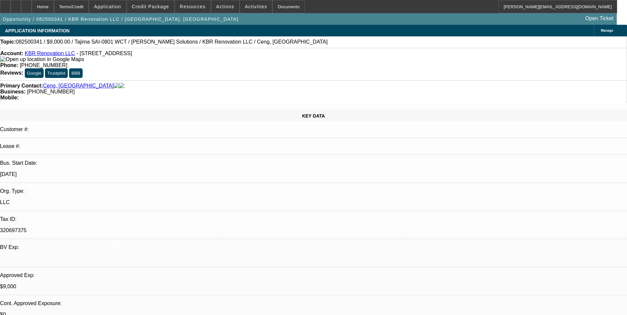
select select "1"
select select "2"
select select "6"
select select "1"
select select "2"
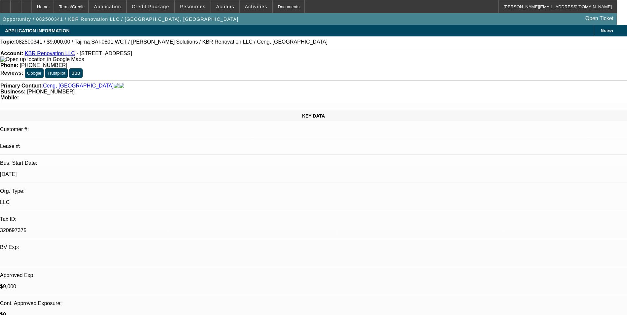
select select "4"
select select "1"
select select "2"
select select "4"
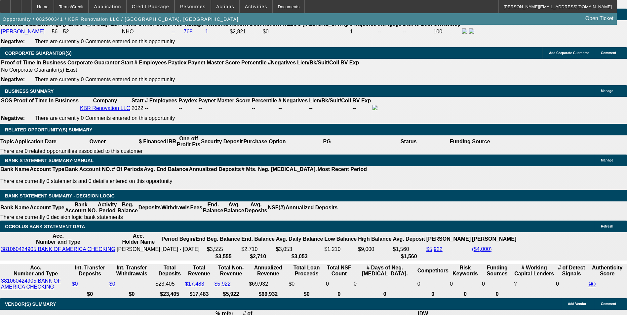
scroll to position [992, 0]
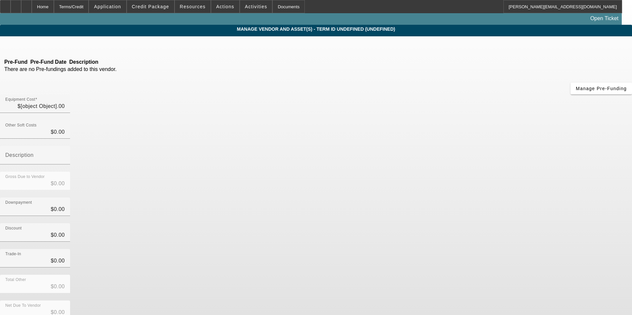
type input "$41,123.00"
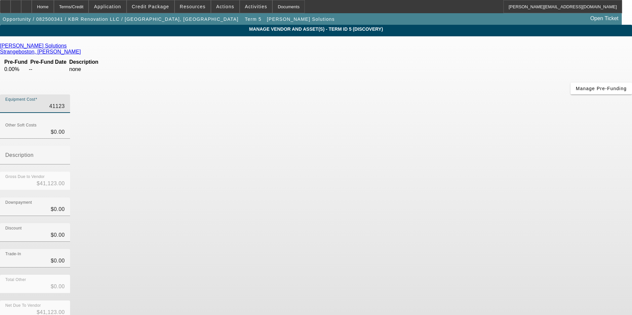
drag, startPoint x: 437, startPoint y: 47, endPoint x: 463, endPoint y: 38, distance: 27.6
click at [463, 39] on div "Hirsch Solutions Strangeboston, Cameron Pre-Fund Pre-Fund Date Description 0.00…" at bounding box center [316, 207] width 632 height 343
type input "2"
type input "$2.00"
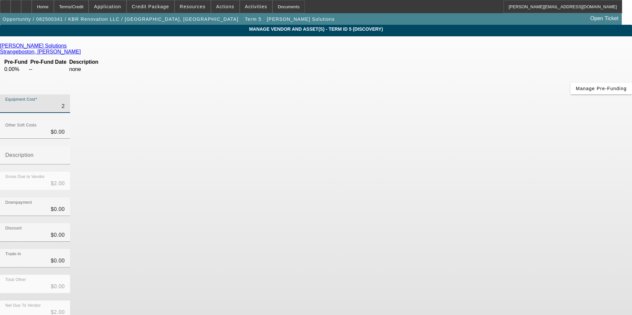
type input "21"
type input "$21.00"
type input "211"
type input "$211.00"
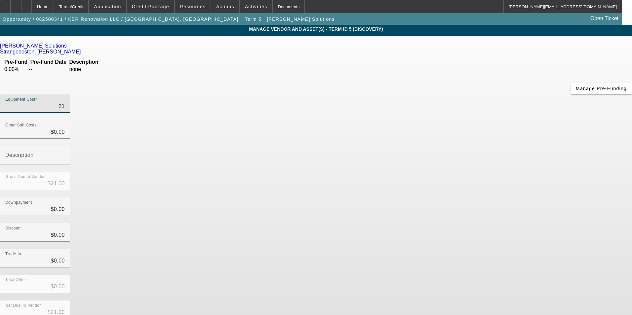
type input "$211.00"
type input "2119"
type input "$2,119.00"
type input "21190"
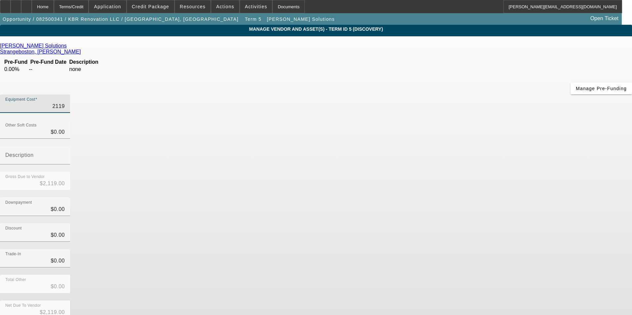
type input "$21,190.00"
click at [470, 223] on div "Discount $0.00" at bounding box center [316, 236] width 632 height 26
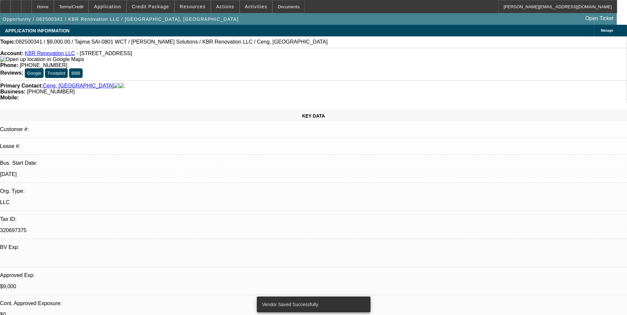
select select "0"
select select "2"
select select "0.1"
select select "4"
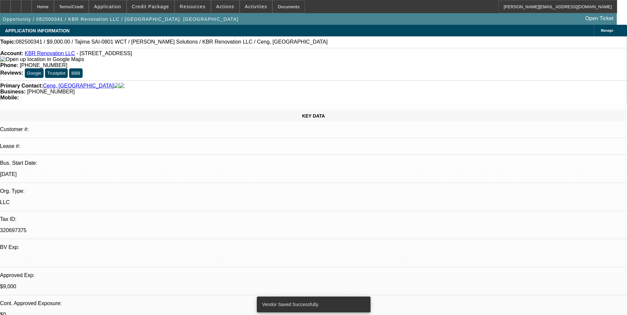
select select "0"
select select "2"
select select "0"
select select "6"
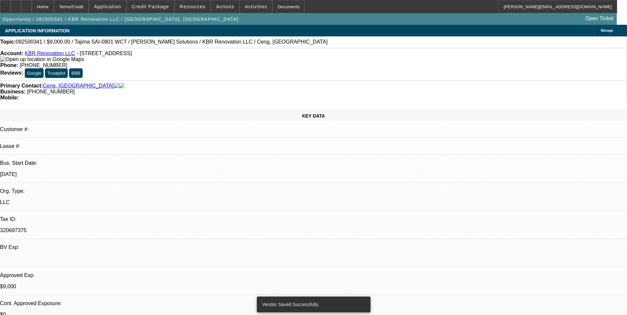
select select "0"
select select "2"
select select "0.1"
select select "4"
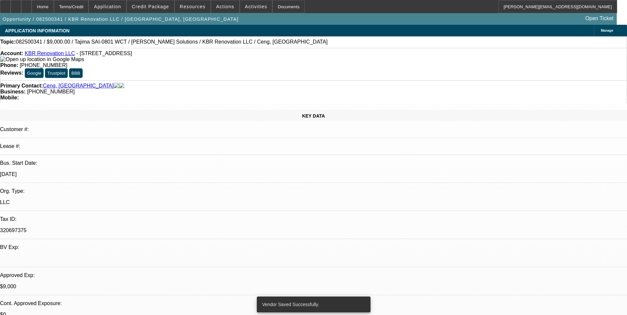
select select "0"
select select "2"
select select "0.1"
select select "4"
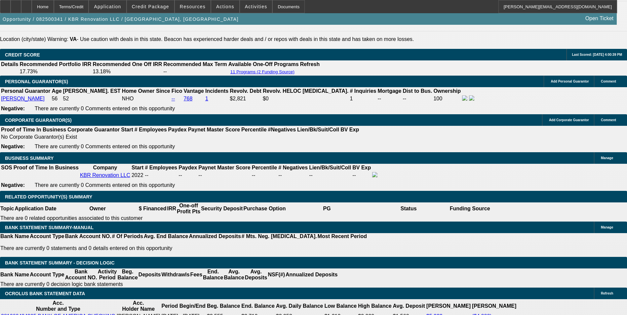
scroll to position [1025, 0]
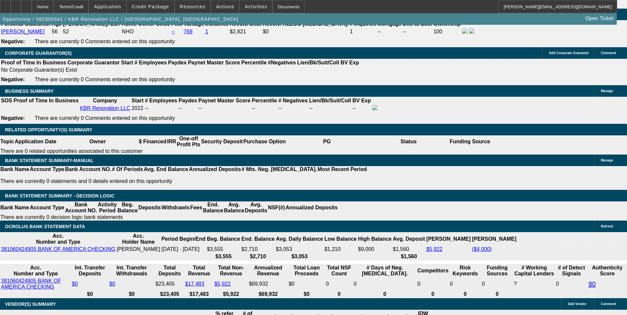
drag, startPoint x: 207, startPoint y: 111, endPoint x: 258, endPoint y: 110, distance: 50.6
type input "$3,000.00"
type input "UNKNOWN"
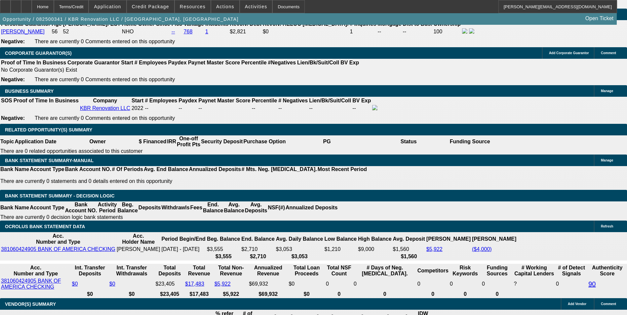
type input "$831.58"
type input "$415.79"
drag, startPoint x: 224, startPoint y: 161, endPoint x: 250, endPoint y: 158, distance: 26.0
type input "15"
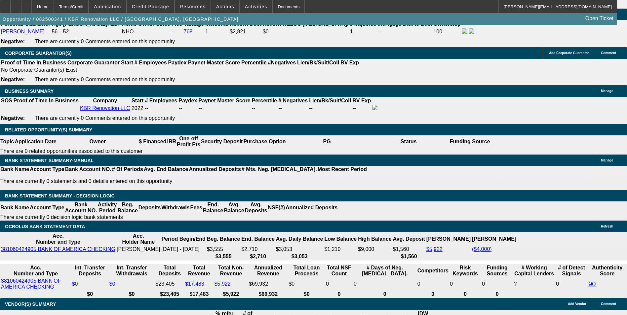
type input "$621.88"
type input "$310.94"
type input "$865.48"
type input "$432.74"
type input "15.5"
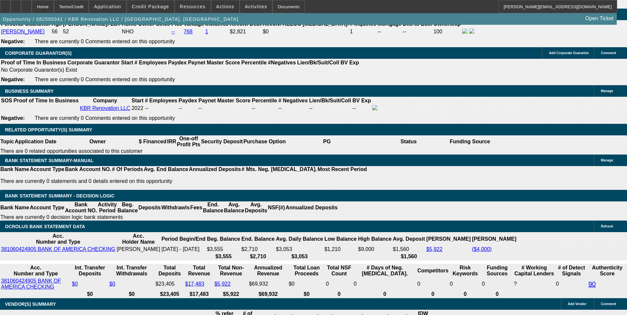
type input "$875.06"
type input "$437.53"
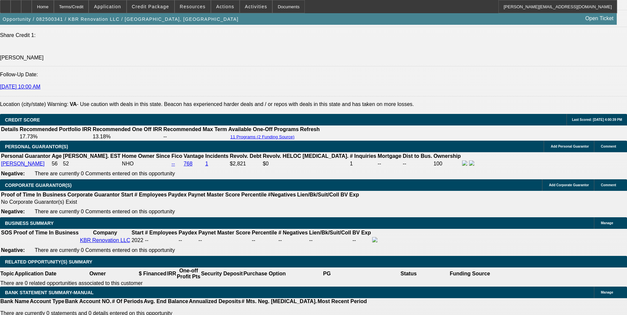
type input "15.5"
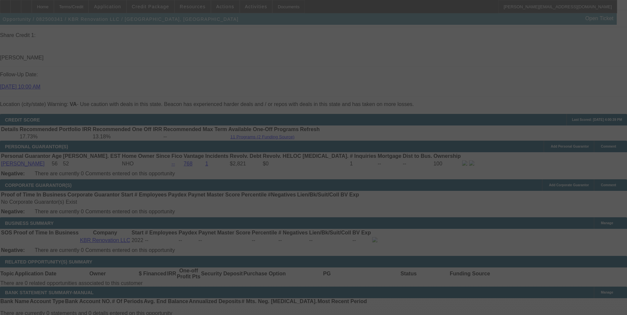
select select "0"
select select "2"
select select "0"
select select "6"
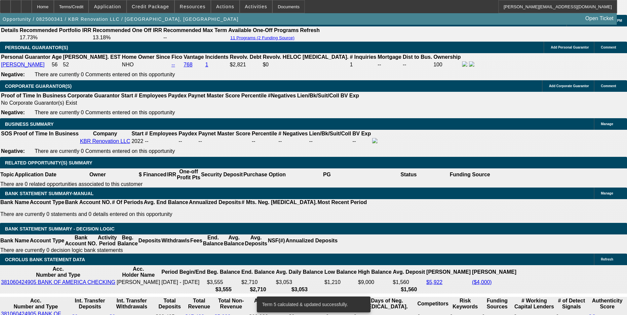
scroll to position [1058, 0]
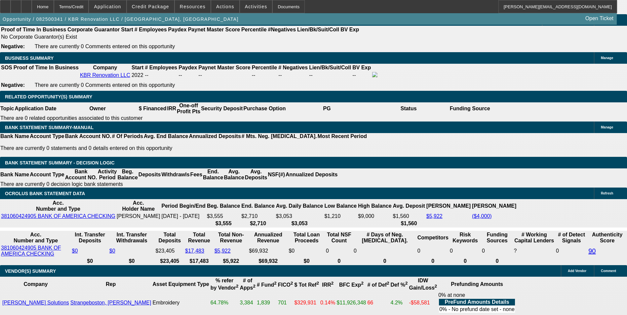
drag, startPoint x: 223, startPoint y: 130, endPoint x: 255, endPoint y: 118, distance: 33.8
type input "1"
type input "UNKNOWN"
type input "15"
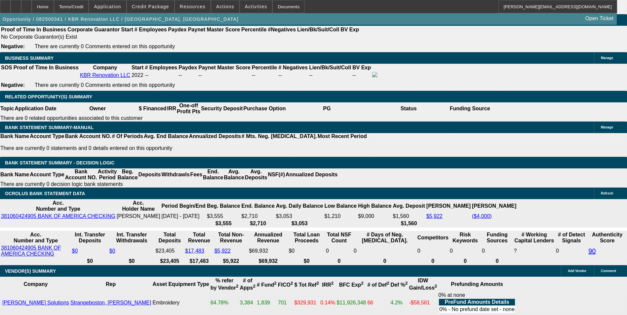
type input "$310.94"
type input "$621.88"
type input "15."
type input "$432.74"
type input "$865.48"
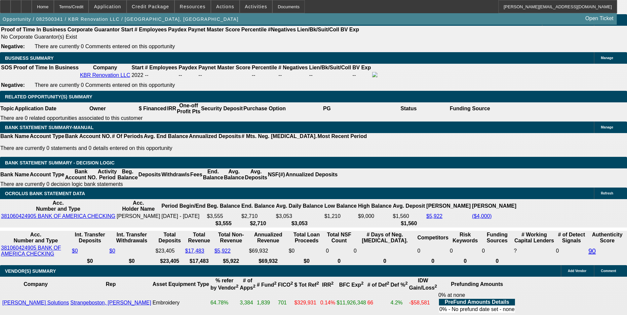
type input "15.8"
type input "$440.41"
type input "$880.82"
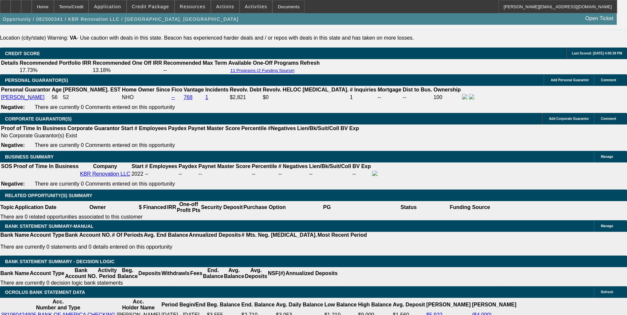
scroll to position [959, 0]
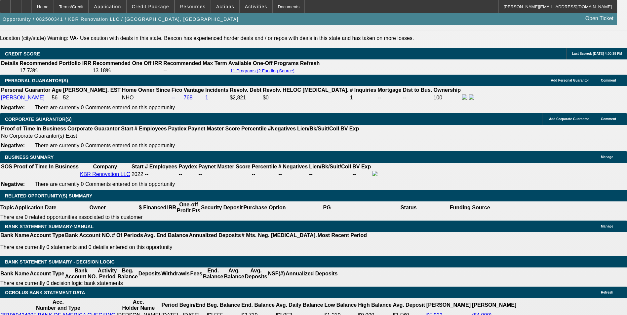
type input "15.8"
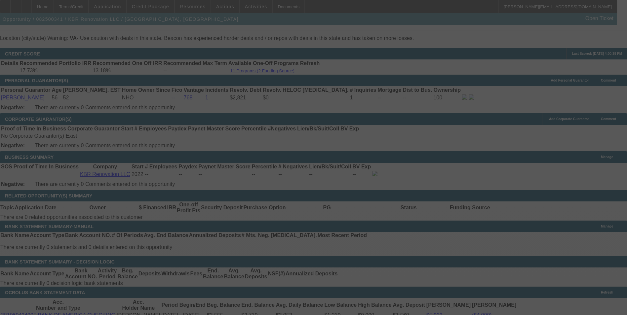
select select "0"
select select "2"
select select "0"
select select "6"
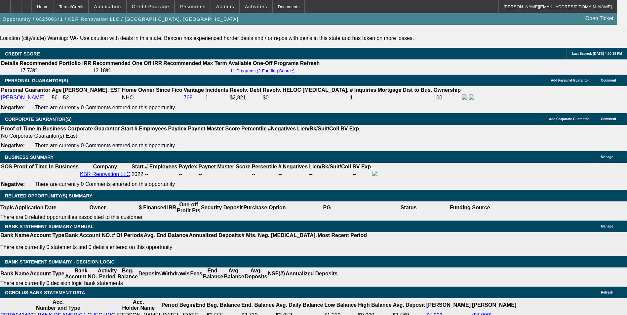
drag, startPoint x: 184, startPoint y: 225, endPoint x: 243, endPoint y: 227, distance: 58.5
type input "443"
type input "$886.00"
type input "UNKNOWN"
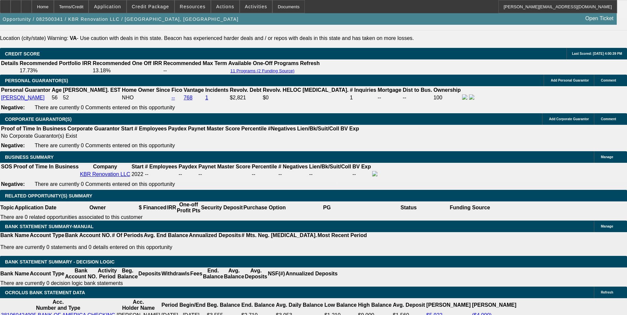
type input "16.1"
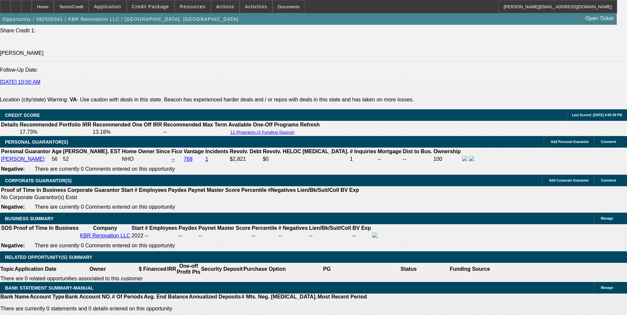
scroll to position [893, 0]
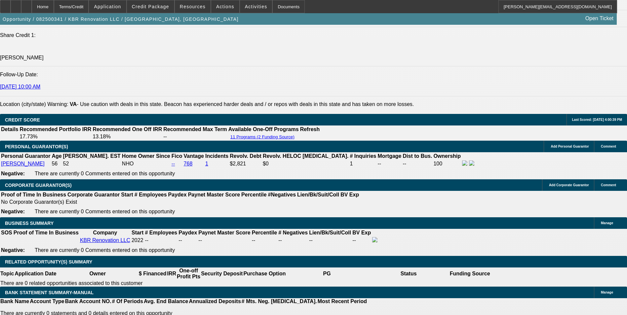
type input "$443.00"
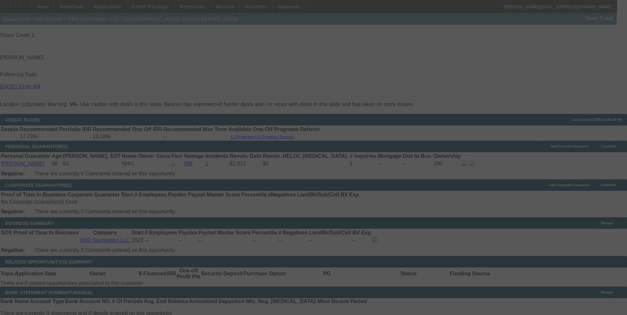
scroll to position [1058, 0]
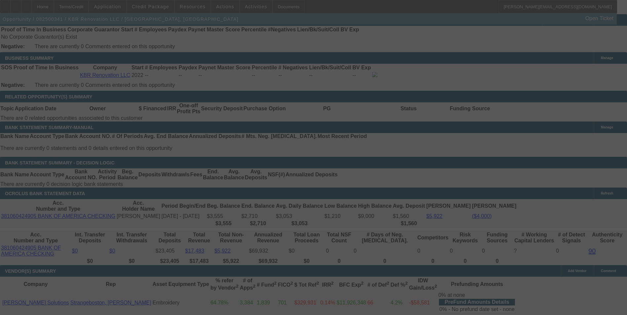
select select "0"
select select "2"
select select "0"
select select "6"
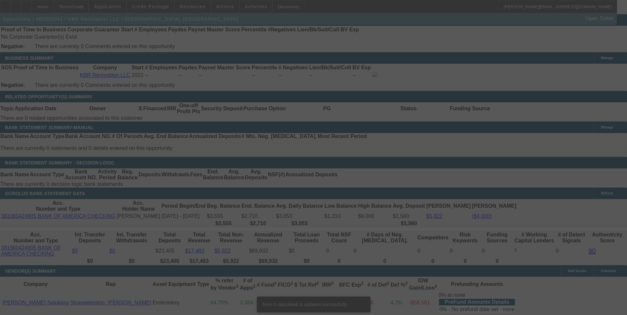
scroll to position [1052, 0]
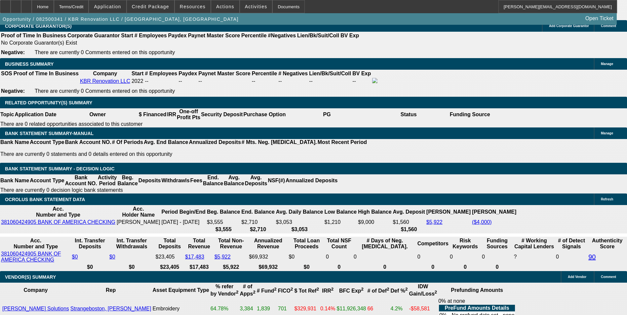
type input "44"
type input "$882.00"
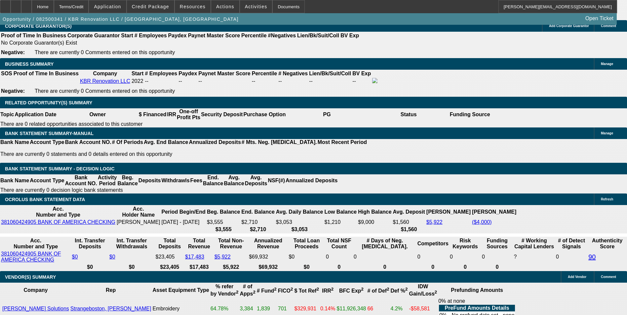
type input "UNKNOWN"
type input "441"
type input "15.9"
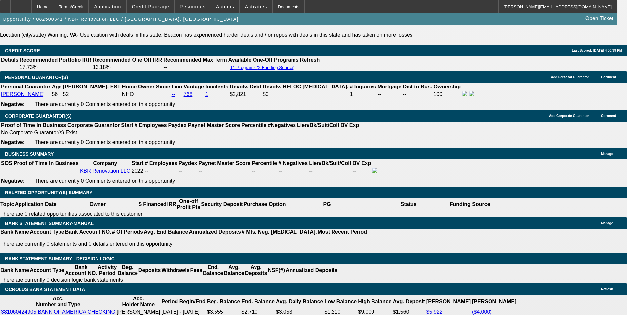
scroll to position [953, 0]
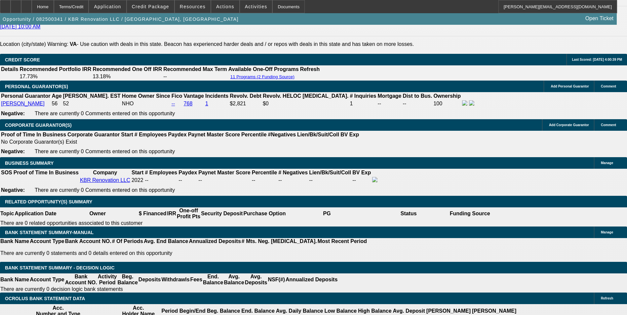
type input "$441.00"
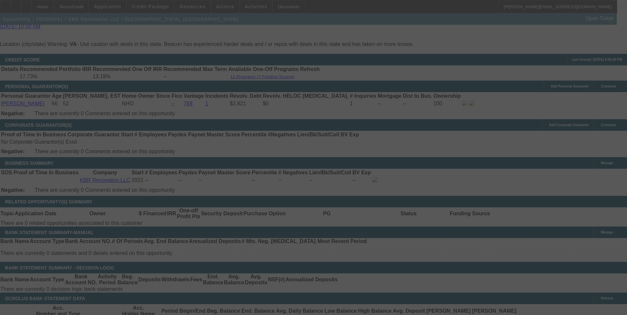
select select "0"
select select "2"
select select "0"
select select "6"
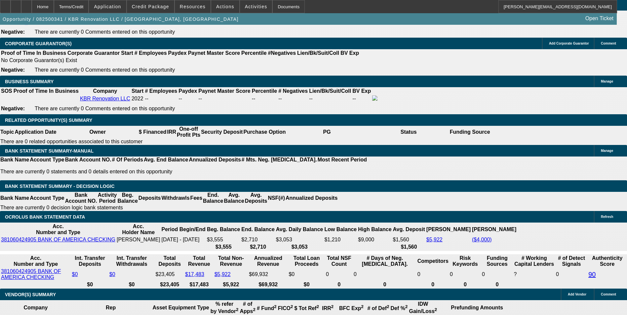
scroll to position [1052, 0]
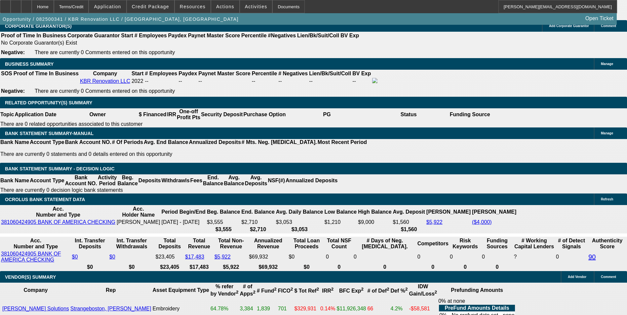
drag, startPoint x: 210, startPoint y: 134, endPoint x: 259, endPoint y: 137, distance: 48.7
type input "UNKNOWN"
type input "48"
type input "$9,397.50"
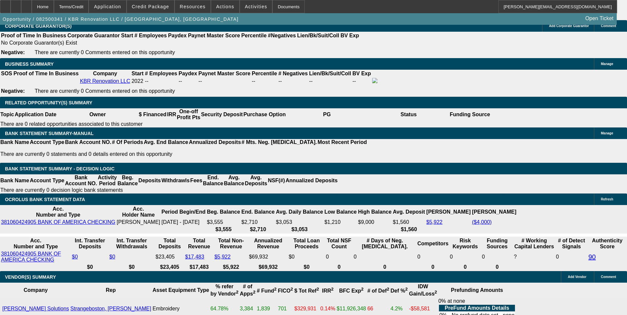
type input "$4,698.75"
type input "$1,028.44"
type input "$514.22"
type input "48"
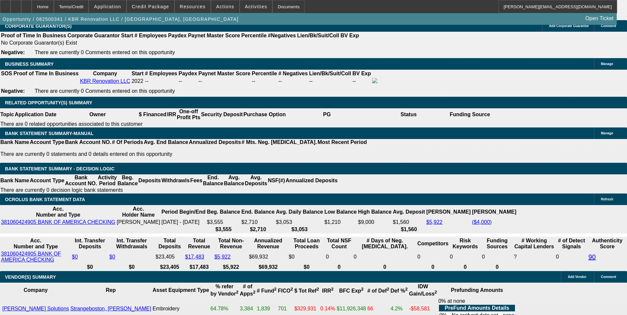
type input "509"
type input "$1,018.00"
type input "15.3"
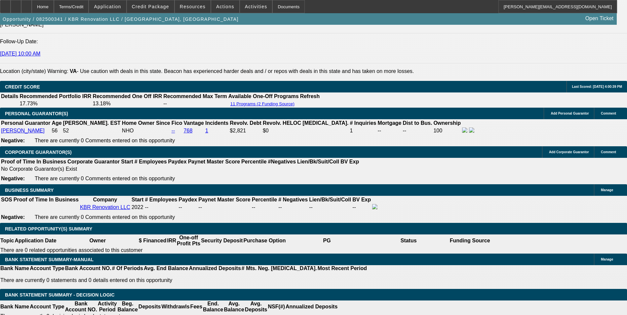
scroll to position [920, 0]
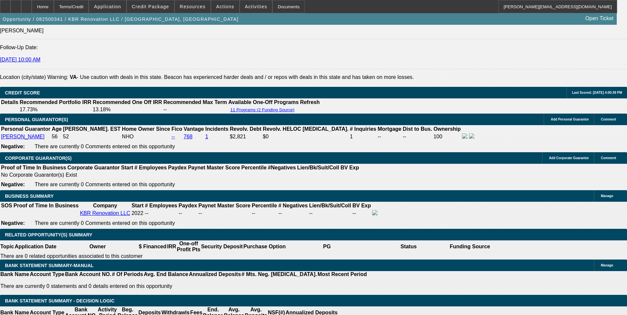
type input "$509.00"
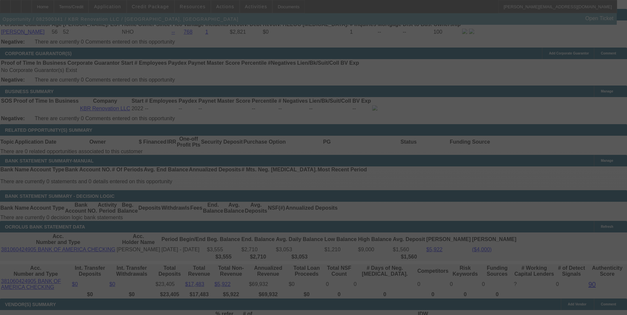
scroll to position [1118, 0]
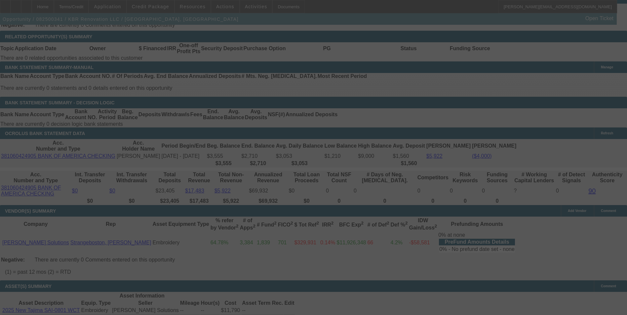
select select "0"
select select "2"
select select "0"
select select "6"
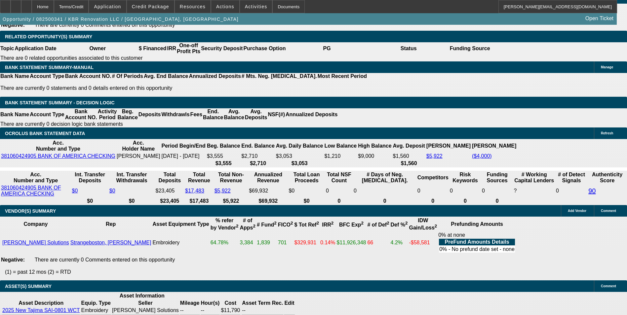
type input "5"
type input "$10.00"
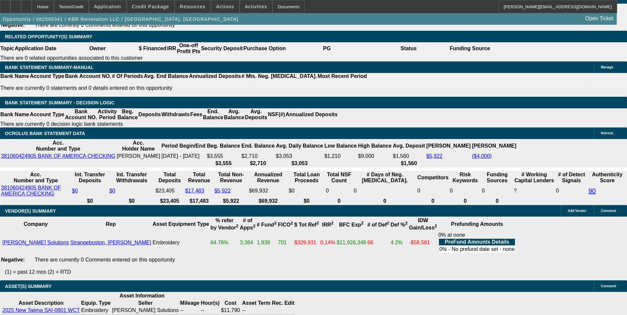
type input "UNKNOWN"
type input "511"
type input "$1,022.00"
type input "15.5"
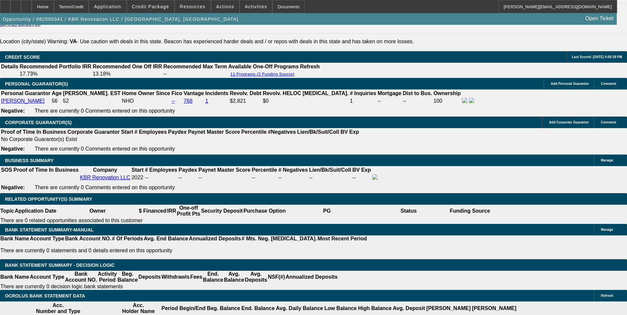
scroll to position [953, 0]
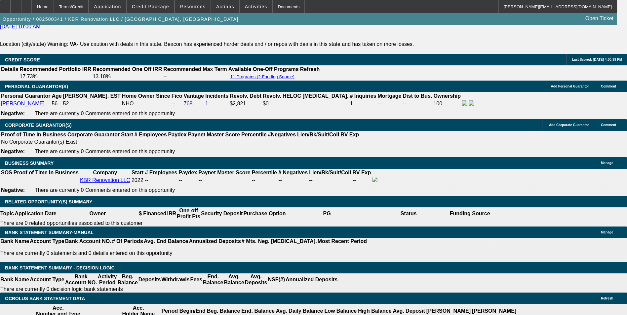
type input "$511.00"
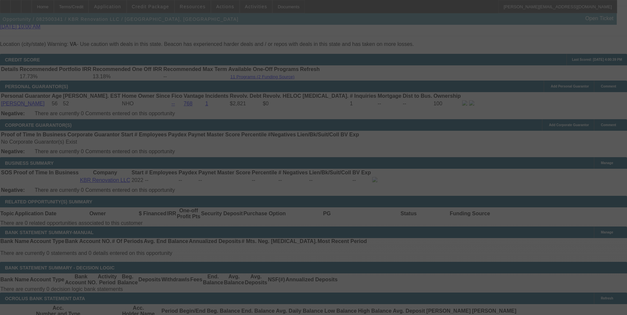
select select "0"
select select "2"
select select "0"
select select "6"
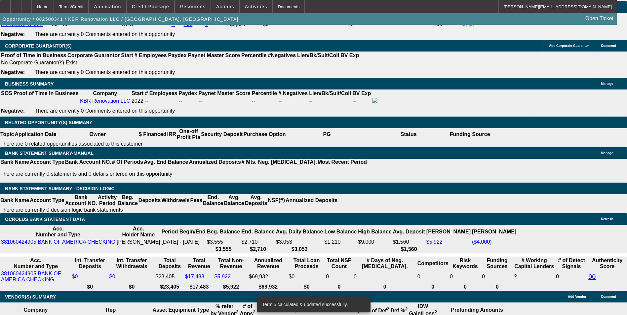
scroll to position [1052, 0]
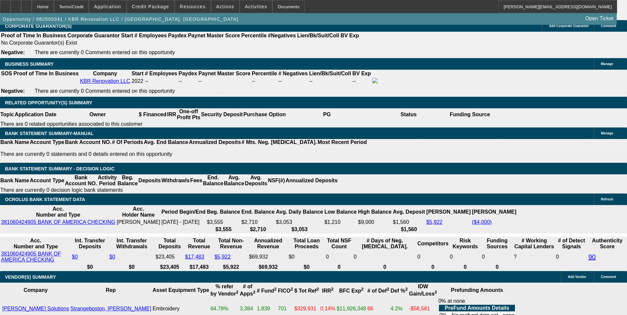
drag, startPoint x: 212, startPoint y: 136, endPoint x: 224, endPoint y: 131, distance: 13.6
type input "UNKNOWN"
type input "3"
type input "$12,441.58"
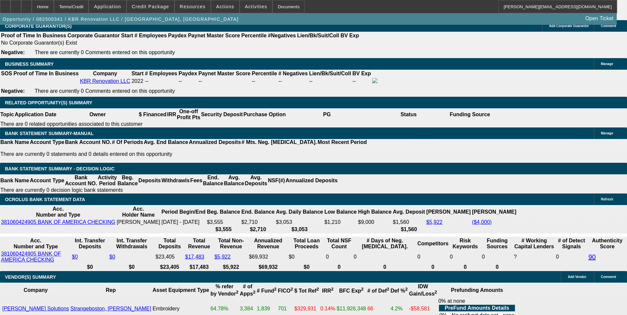
type input "$6,220.79"
type input "36"
type input "$1,270.32"
type input "$635.16"
type input "36"
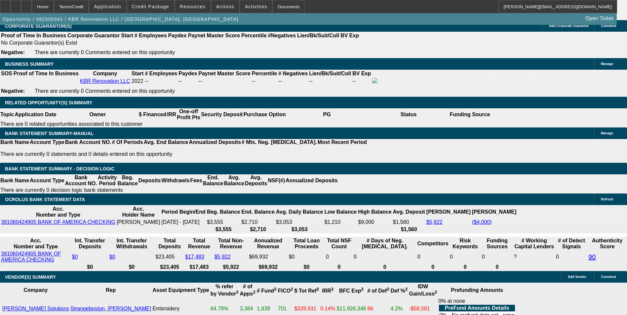
type input "62"
type input "$124.00"
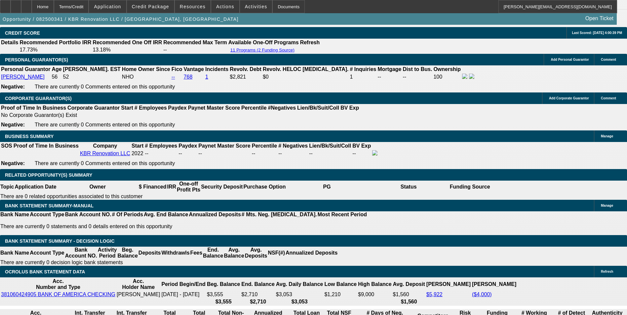
scroll to position [953, 0]
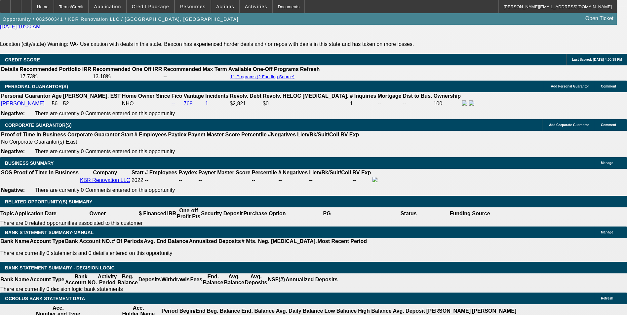
type input "$627.00"
type input "$1,254.00"
type input "14.6"
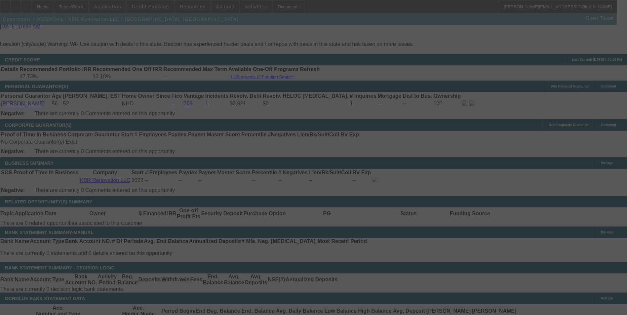
select select "0"
select select "2"
select select "0"
select select "6"
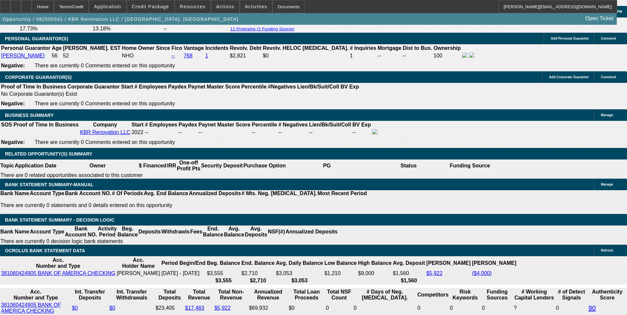
scroll to position [986, 0]
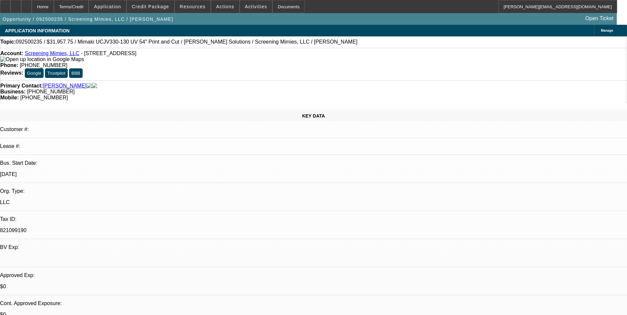
select select "0"
select select "2"
select select "0"
select select "6"
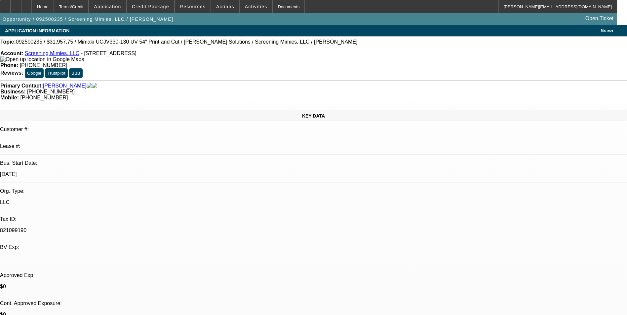
select select "0"
select select "2"
select select "0"
select select "6"
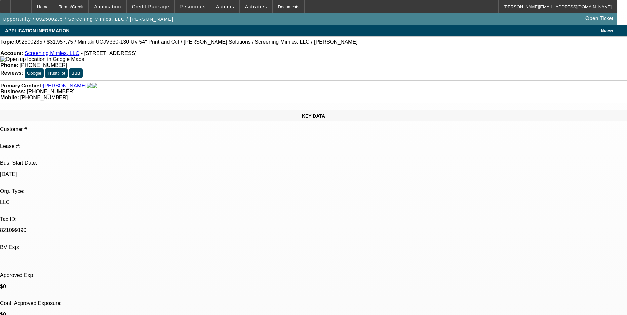
select select "0"
select select "2"
select select "0"
select select "6"
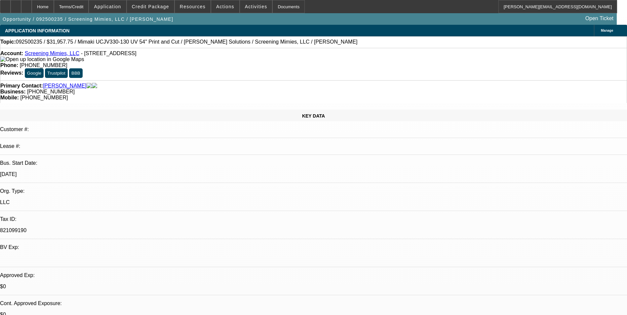
select select "0"
select select "2"
select select "0"
select select "6"
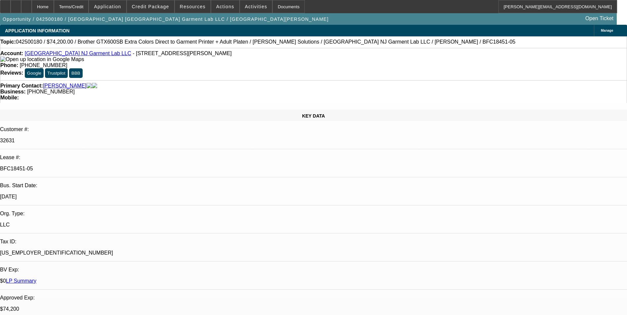
select select "0"
select select "6"
select select "0"
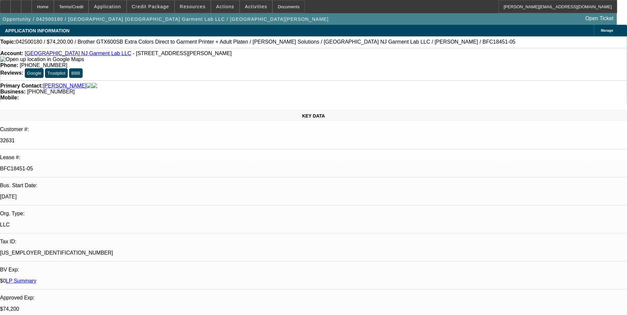
select select "0"
select select "6"
select select "0"
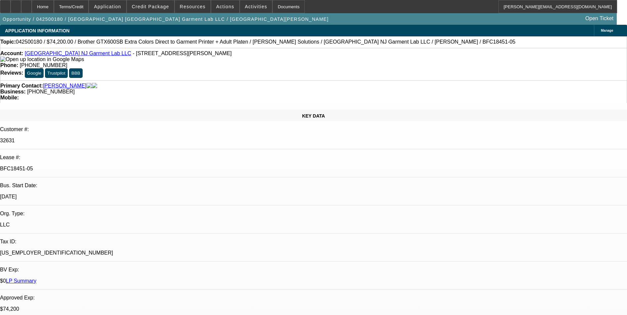
select select "0"
select select "6"
select select "0"
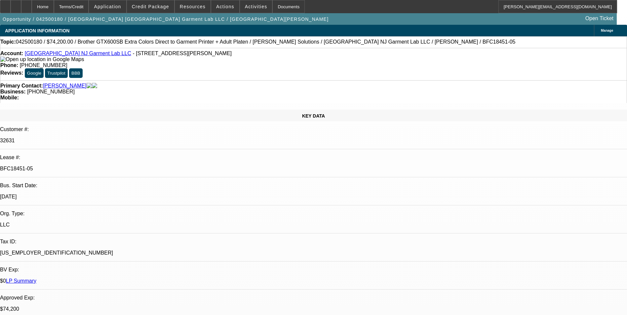
select select "6"
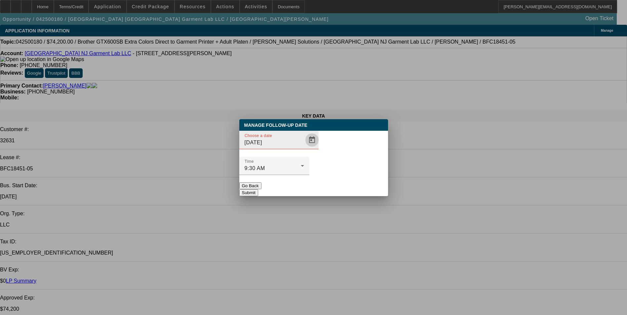
click at [304, 148] on span "Open calendar" at bounding box center [312, 140] width 16 height 16
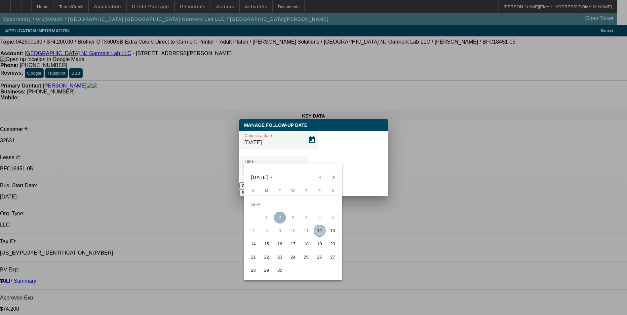
click at [266, 247] on span "15" at bounding box center [267, 244] width 12 height 12
type input "9/15/2025"
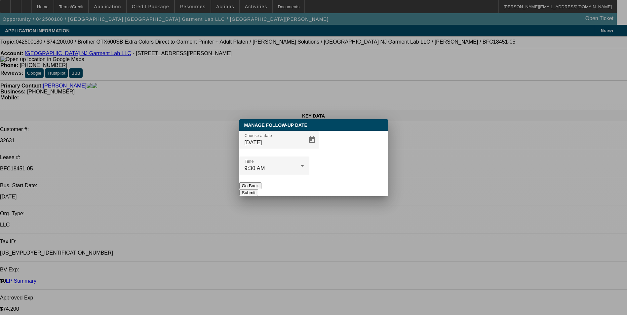
click at [258, 189] on button "Submit" at bounding box center [248, 192] width 19 height 7
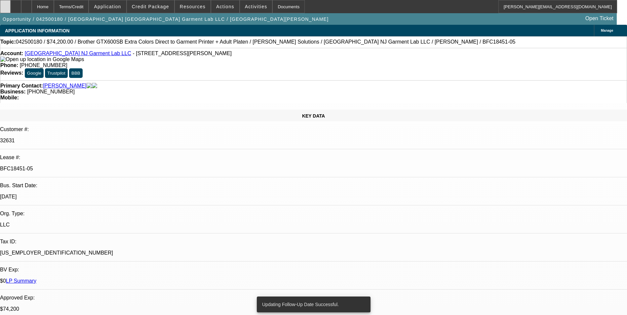
click at [11, 9] on div at bounding box center [5, 6] width 11 height 13
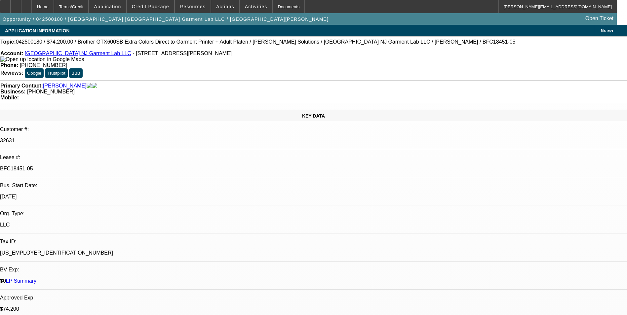
scroll to position [33, 0]
click at [530, 155] on span "Reply All" at bounding box center [534, 154] width 18 height 5
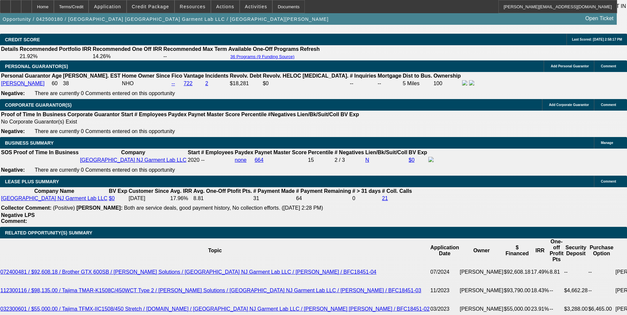
scroll to position [1058, 0]
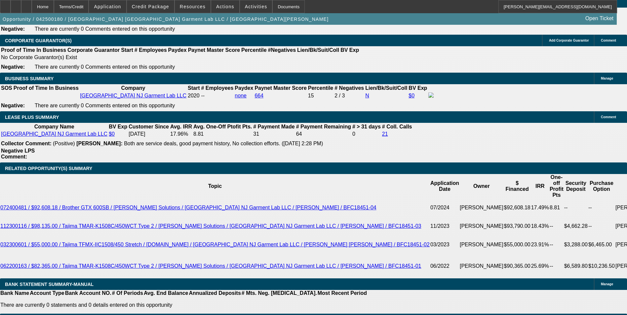
scroll to position [1124, 0]
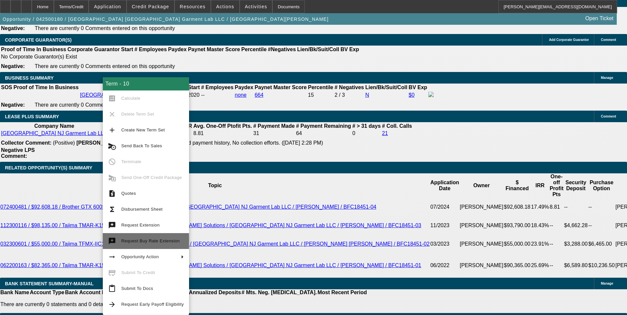
click at [145, 241] on span "Request Buy Rate Extension" at bounding box center [150, 241] width 59 height 5
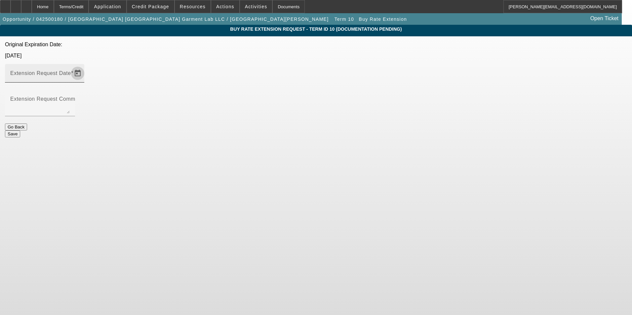
click at [86, 65] on span "Open calendar" at bounding box center [78, 73] width 16 height 16
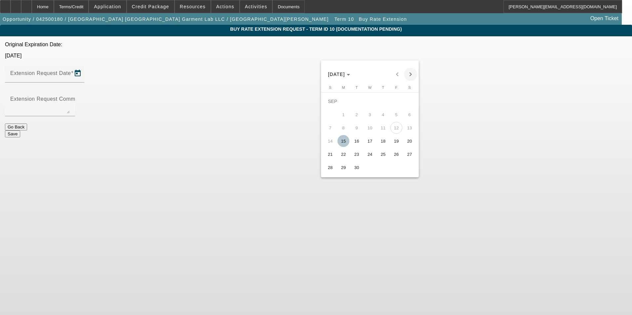
click at [411, 75] on span "Next month" at bounding box center [410, 74] width 13 height 13
click at [369, 132] on span "15" at bounding box center [370, 128] width 12 height 12
type input "10/15/2025"
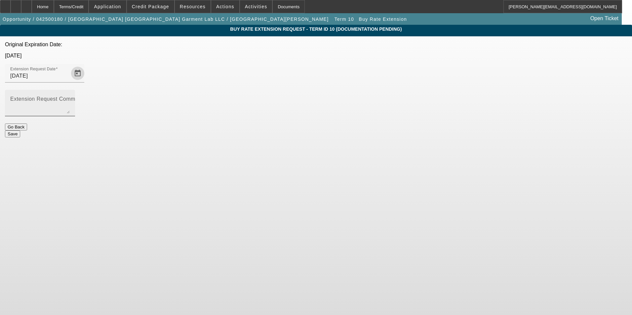
click at [70, 98] on textarea "Extension Request Comment" at bounding box center [40, 106] width 60 height 16
click at [70, 98] on textarea "Requesting buy rate extension to the same date as the approval expiration date.…" at bounding box center [40, 106] width 60 height 16
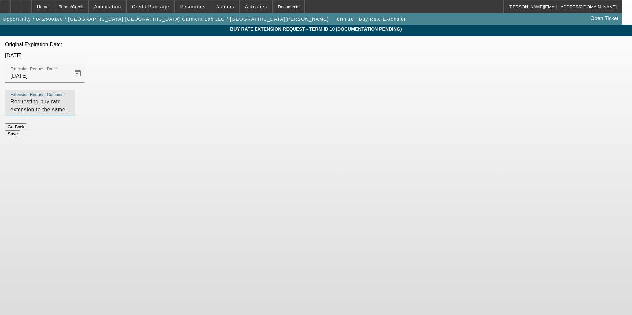
click at [70, 98] on textarea "Requesting buy rate extension to the same date as the approval expiration date.…" at bounding box center [40, 106] width 60 height 16
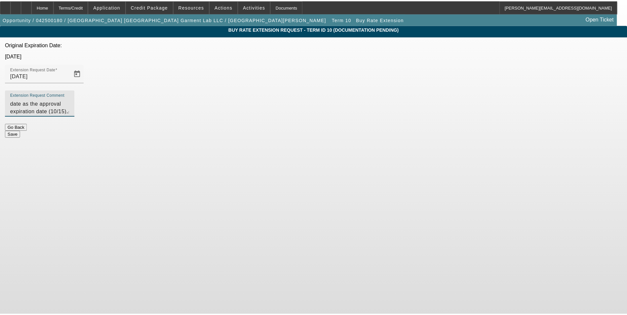
scroll to position [22, 0]
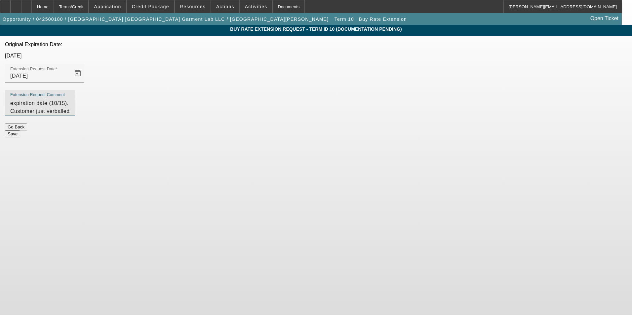
type textarea "Requesting buy rate extension to the same date as the approval expiration date …"
click at [20, 131] on button "Save" at bounding box center [12, 134] width 15 height 7
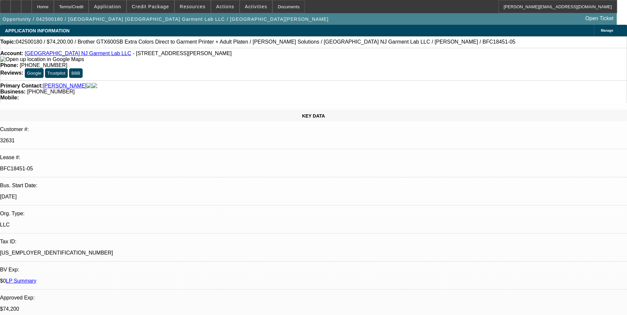
select select "0"
select select "6"
select select "0"
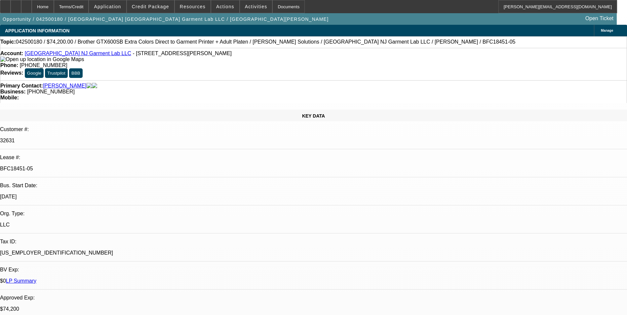
select select "0"
select select "6"
select select "0"
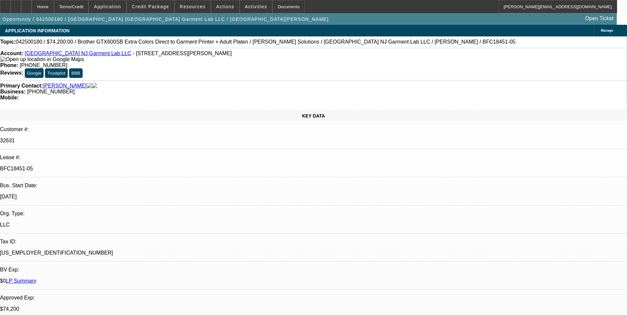
select select "0"
select select "6"
select select "0"
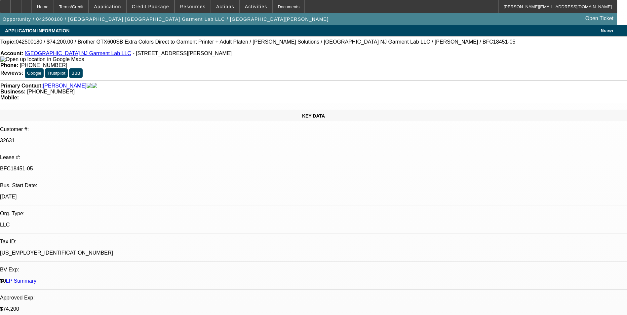
select select "6"
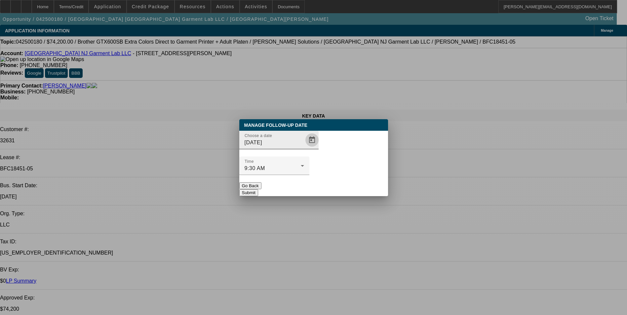
click at [304, 148] on span "Open calendar" at bounding box center [312, 140] width 16 height 16
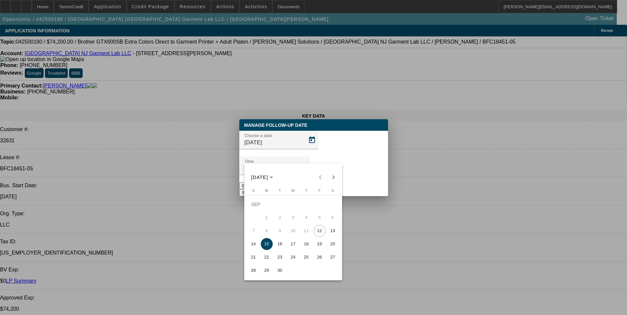
click at [292, 246] on span "17" at bounding box center [293, 244] width 12 height 12
type input "9/17/2025"
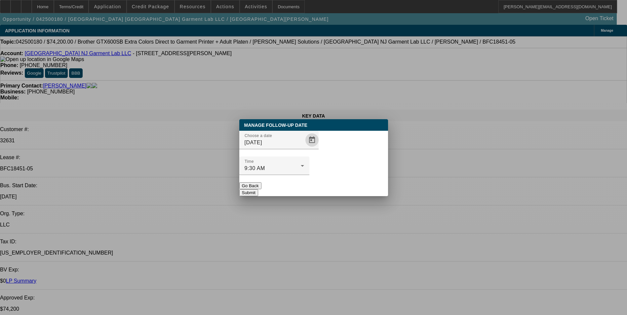
click at [258, 189] on button "Submit" at bounding box center [248, 192] width 19 height 7
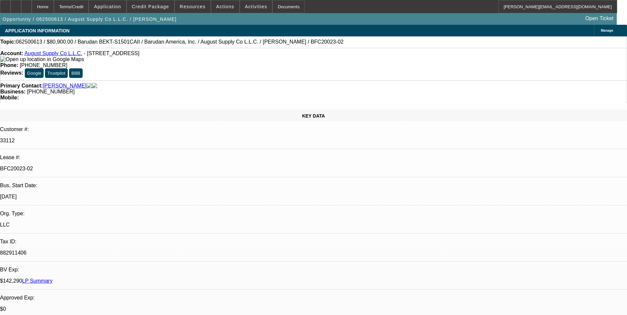
select select "0"
select select "2"
select select "0.1"
select select "4"
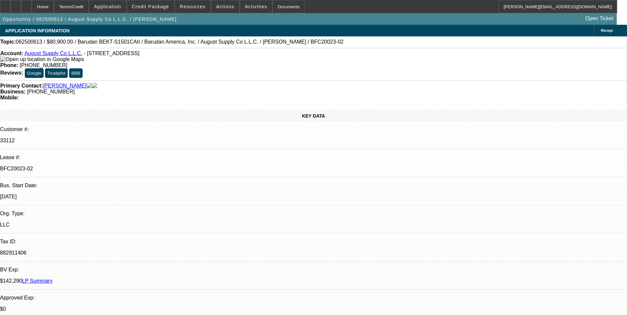
select select "0"
select select "2"
select select "0.1"
select select "4"
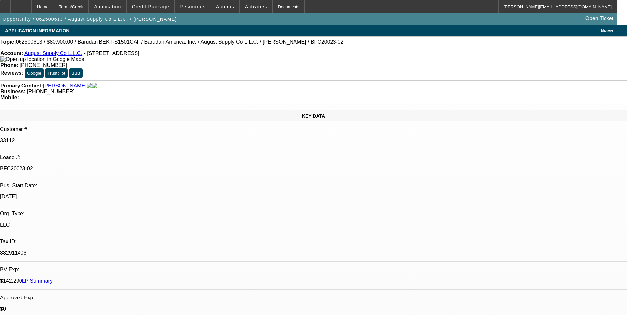
select select "0"
select select "2"
select select "0.1"
select select "4"
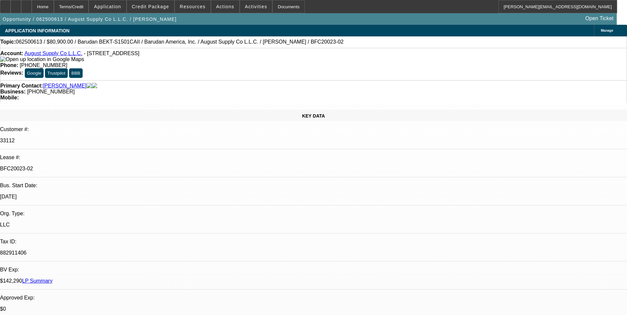
select select "0"
select select "2"
select select "0.1"
select select "4"
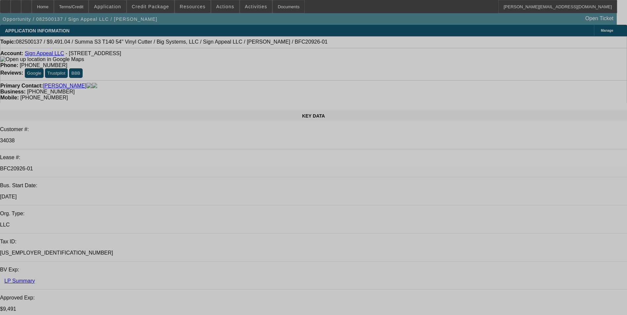
select select "0"
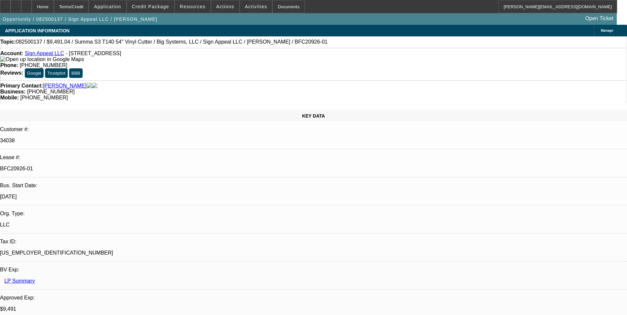
select select "0"
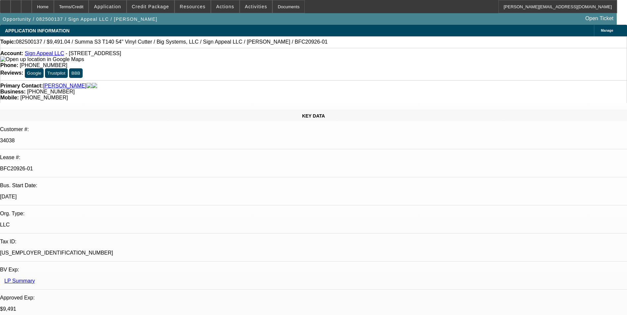
select select "0"
select select "2"
select select "0"
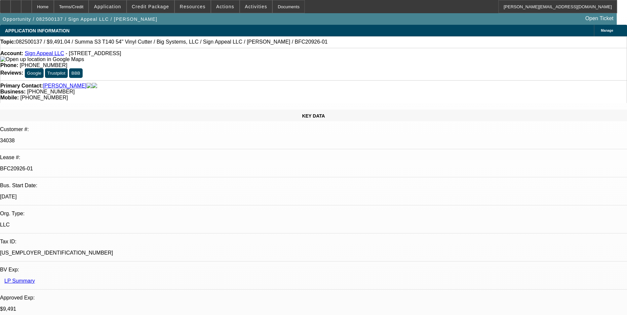
select select "1"
select select "6"
select select "1"
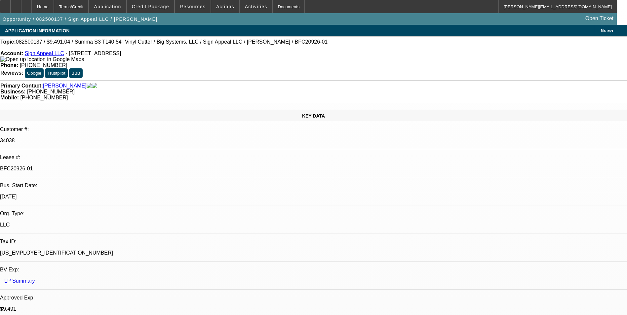
select select "6"
select select "1"
select select "6"
select select "1"
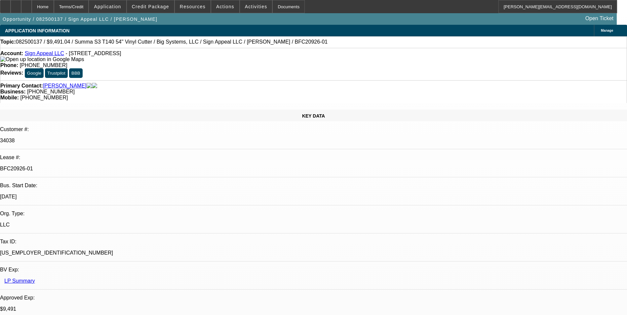
select select "2"
select select "6"
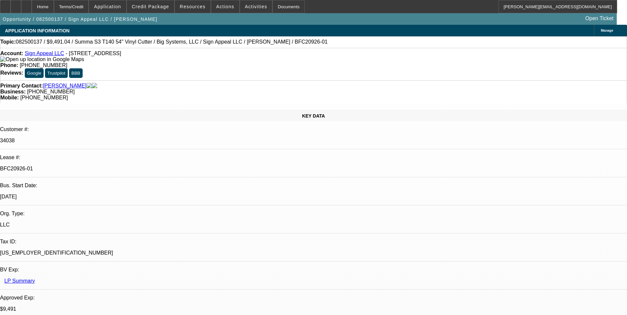
scroll to position [0, 0]
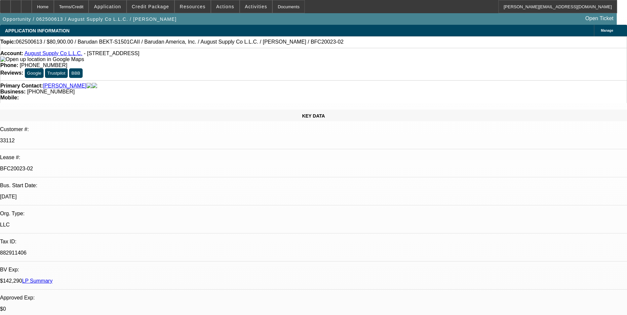
select select "0"
select select "2"
select select "0.1"
select select "0"
select select "2"
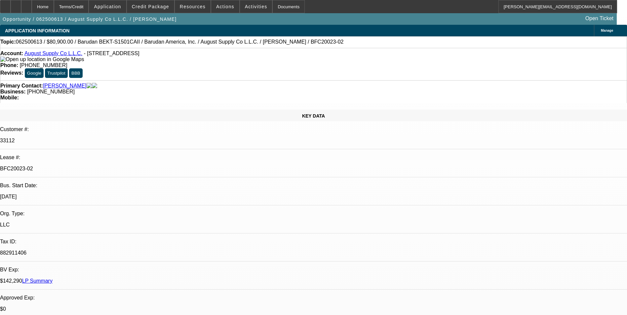
select select "0.1"
select select "0"
select select "2"
select select "0.1"
select select "0"
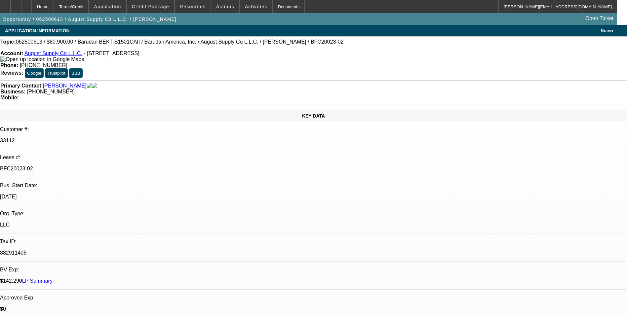
select select "2"
select select "0.1"
select select "1"
select select "2"
select select "4"
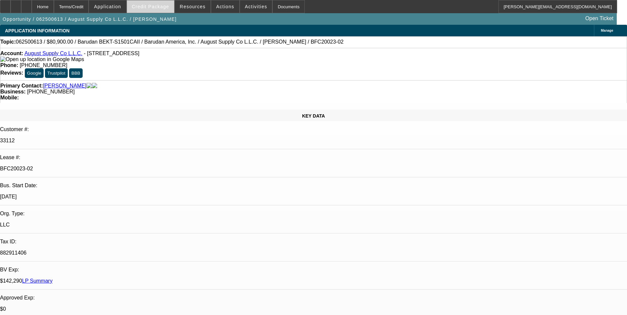
select select "1"
select select "2"
select select "4"
select select "1"
select select "2"
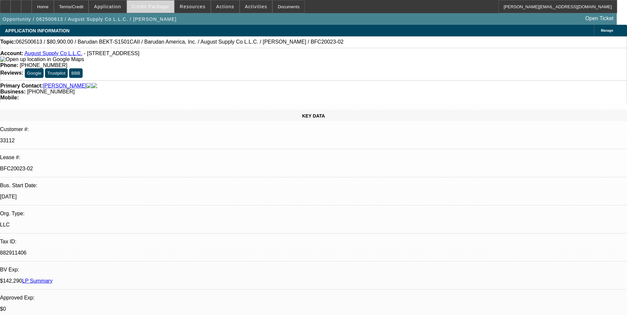
select select "4"
select select "1"
select select "2"
select select "4"
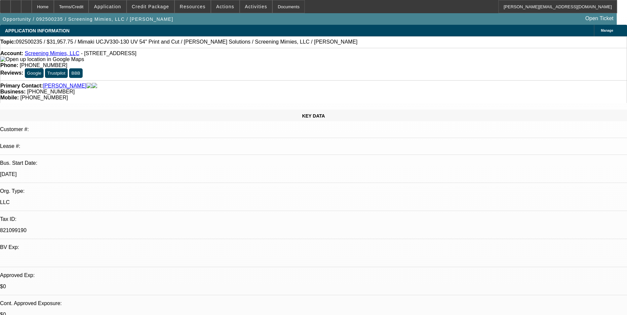
select select "0"
select select "2"
select select "0"
select select "6"
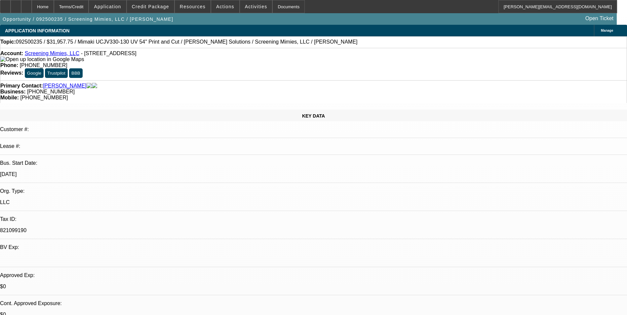
select select "0"
select select "2"
select select "0"
select select "6"
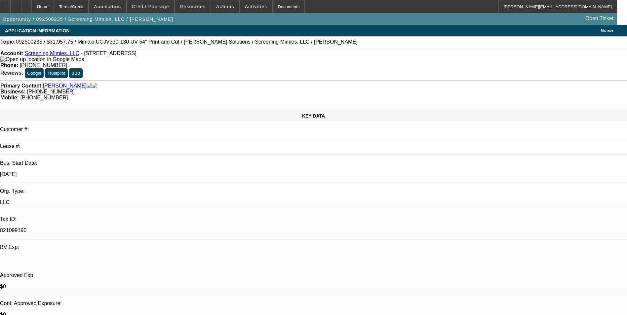
select select "0"
select select "2"
select select "0"
select select "6"
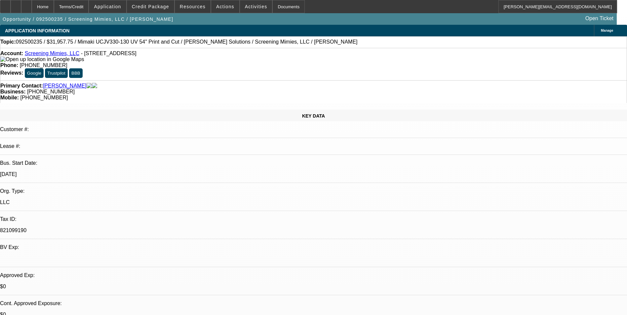
select select "0"
select select "2"
select select "0"
select select "6"
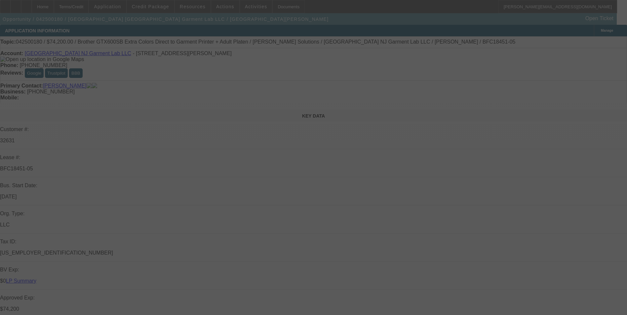
select select "0"
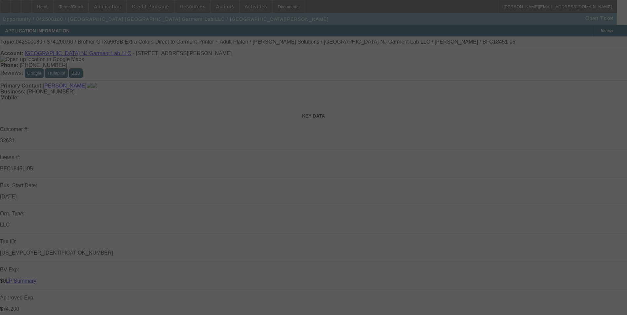
select select "0"
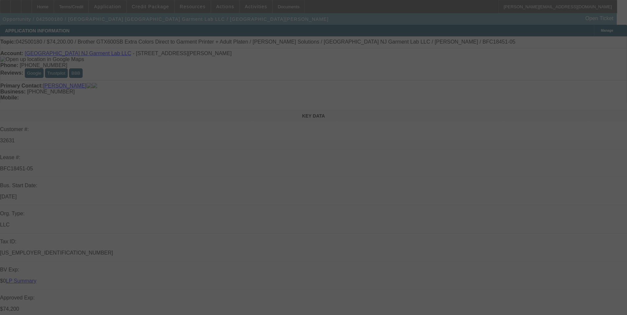
select select "0"
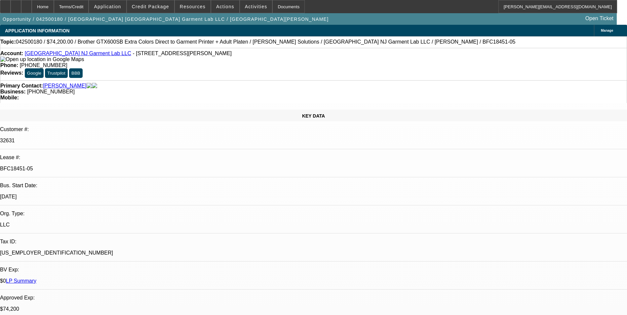
select select "1"
select select "6"
select select "1"
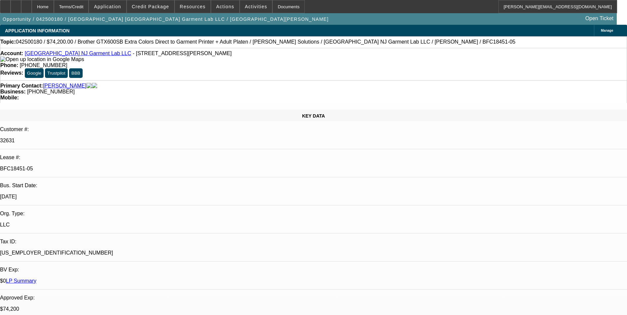
select select "6"
select select "1"
select select "6"
select select "1"
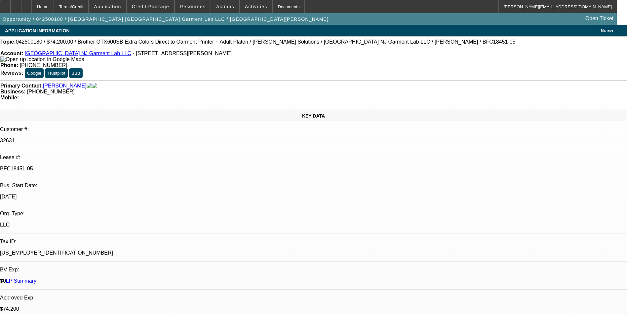
select select "1"
select select "6"
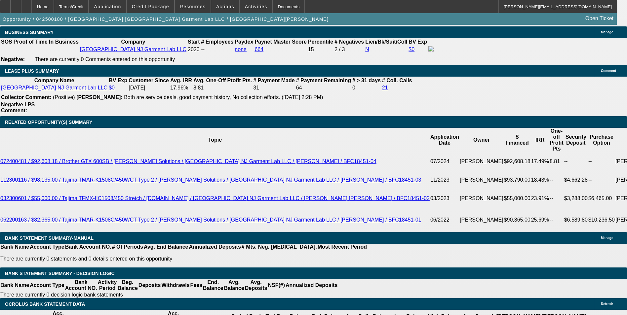
scroll to position [1190, 0]
